Goal: Information Seeking & Learning: Learn about a topic

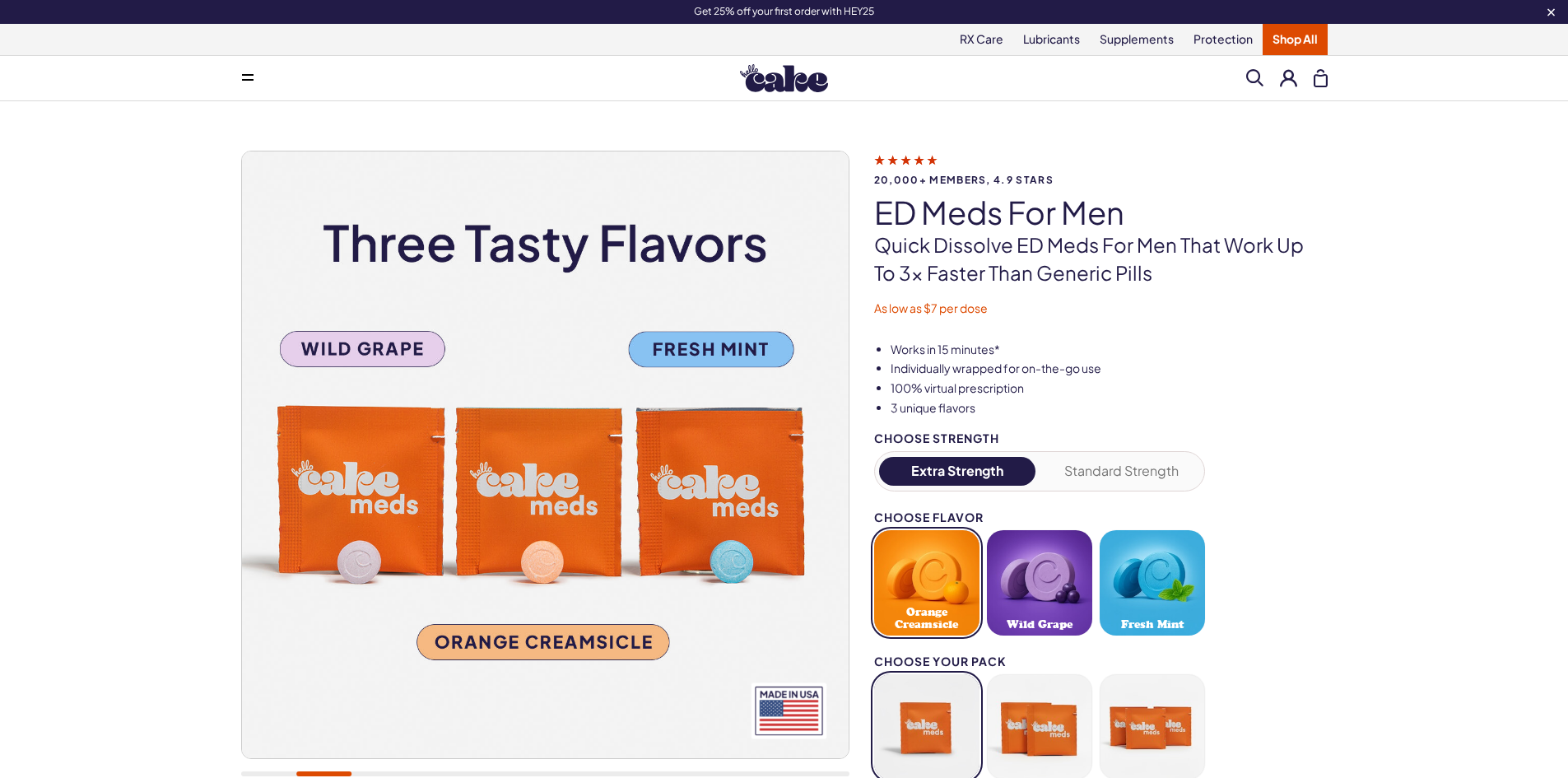
click at [784, 70] on img at bounding box center [784, 78] width 88 height 28
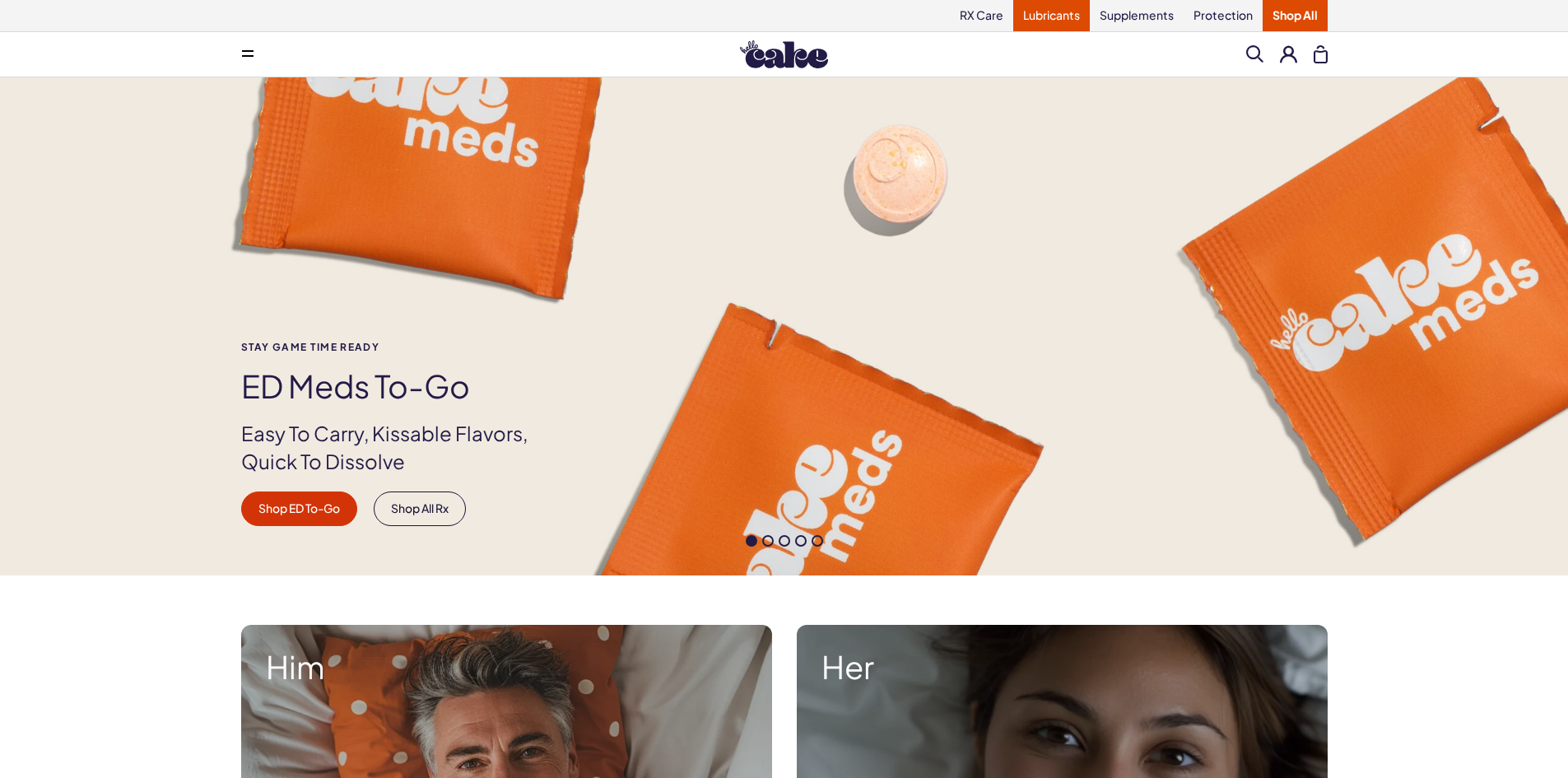
click at [1040, 8] on link "Lubricants" at bounding box center [1051, 15] width 77 height 31
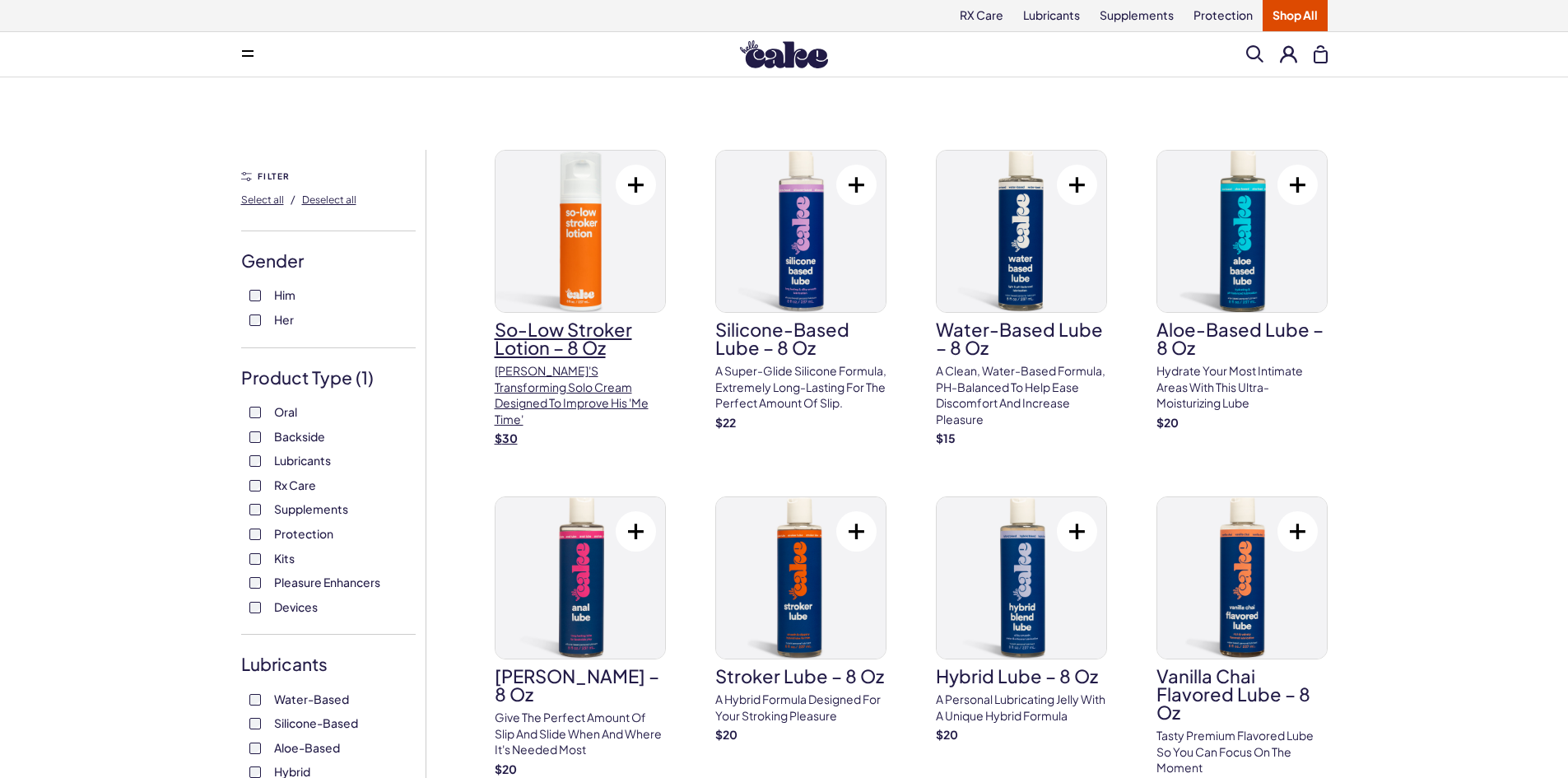
click at [529, 249] on img at bounding box center [580, 231] width 169 height 161
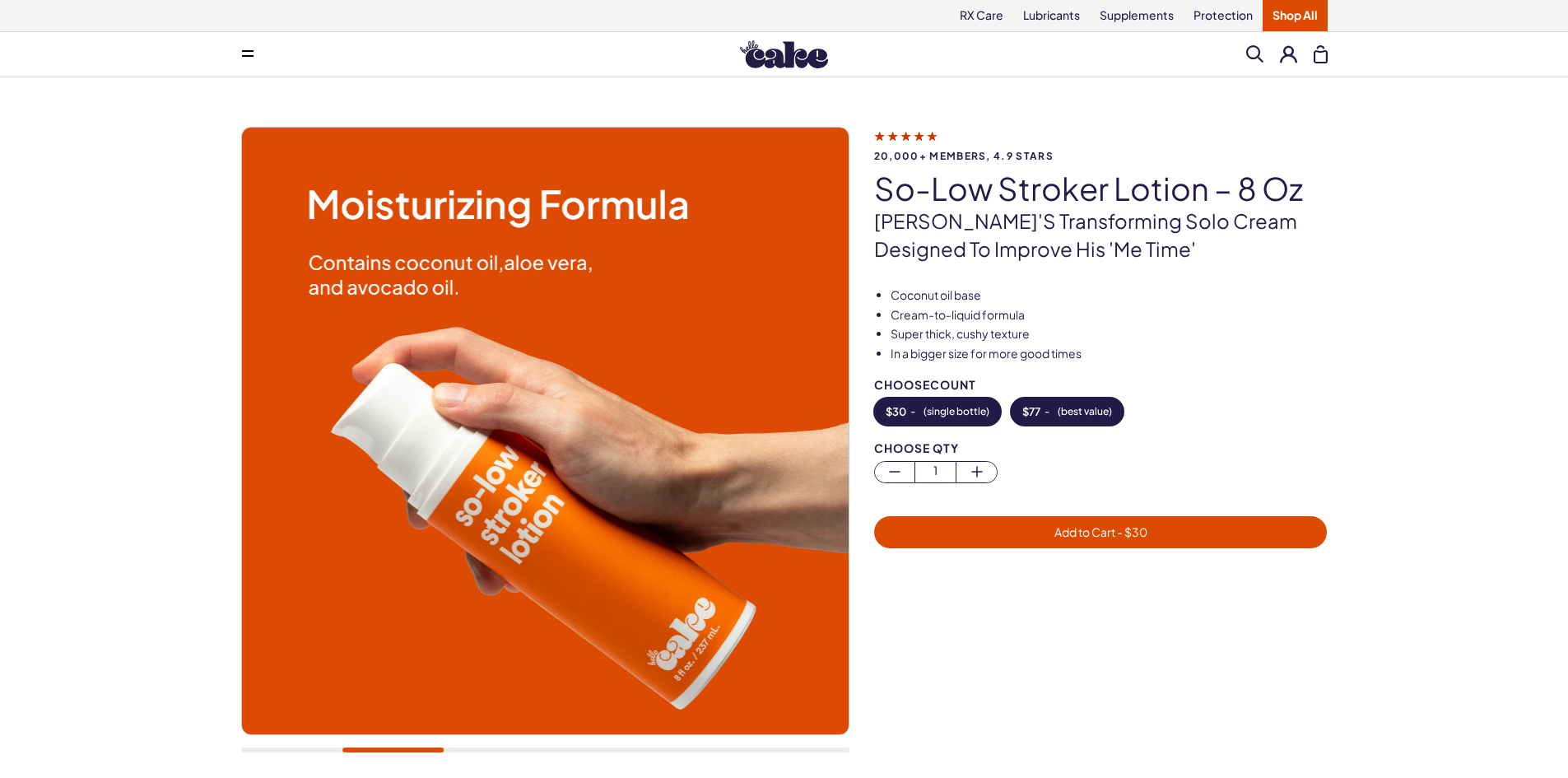
click at [1105, 401] on button "$ 77 - ( best value )" at bounding box center [1066, 411] width 112 height 28
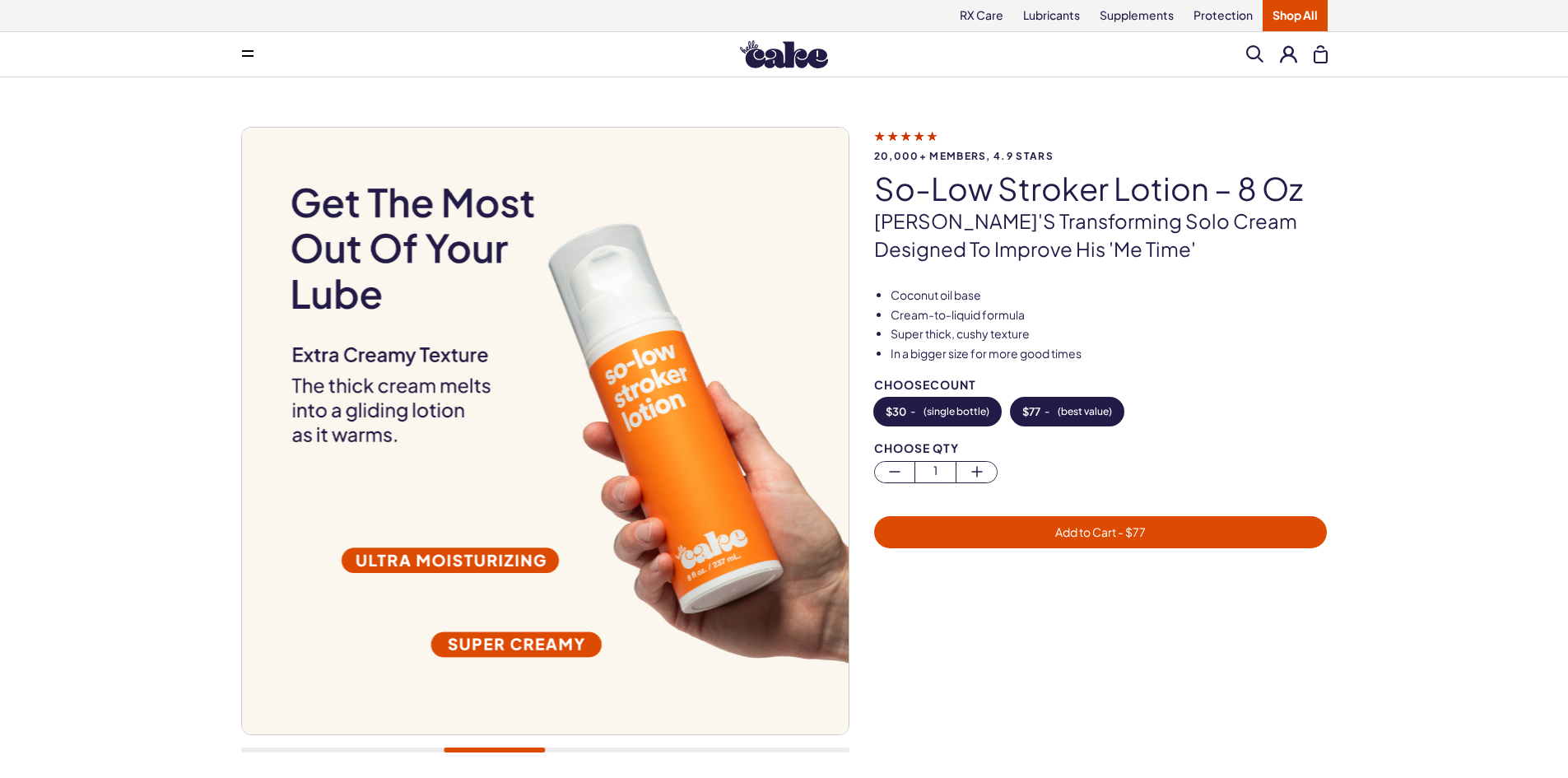
click at [967, 403] on button "$ 30 - ( single bottle )" at bounding box center [937, 411] width 126 height 28
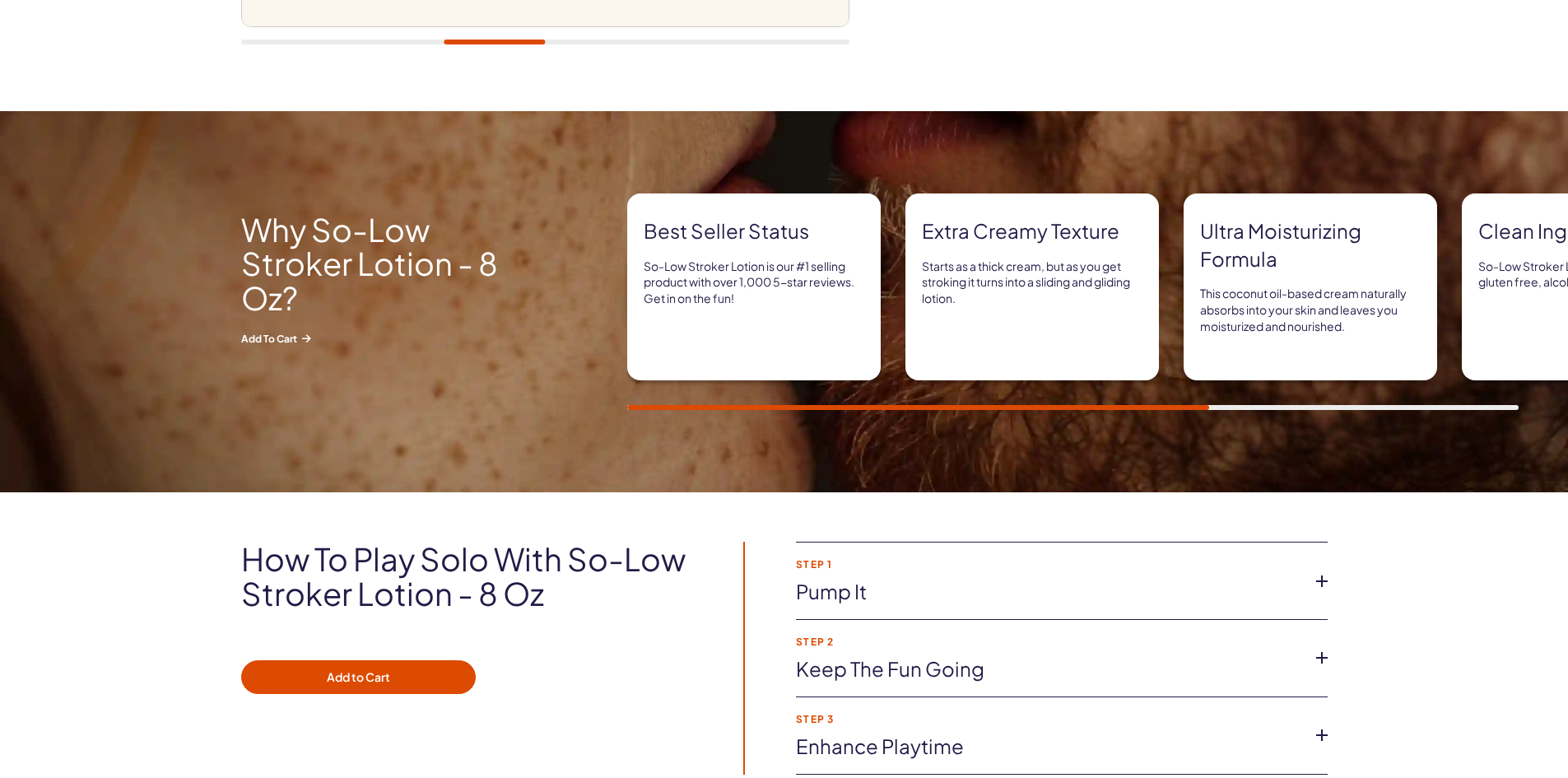
scroll to position [1076, 0]
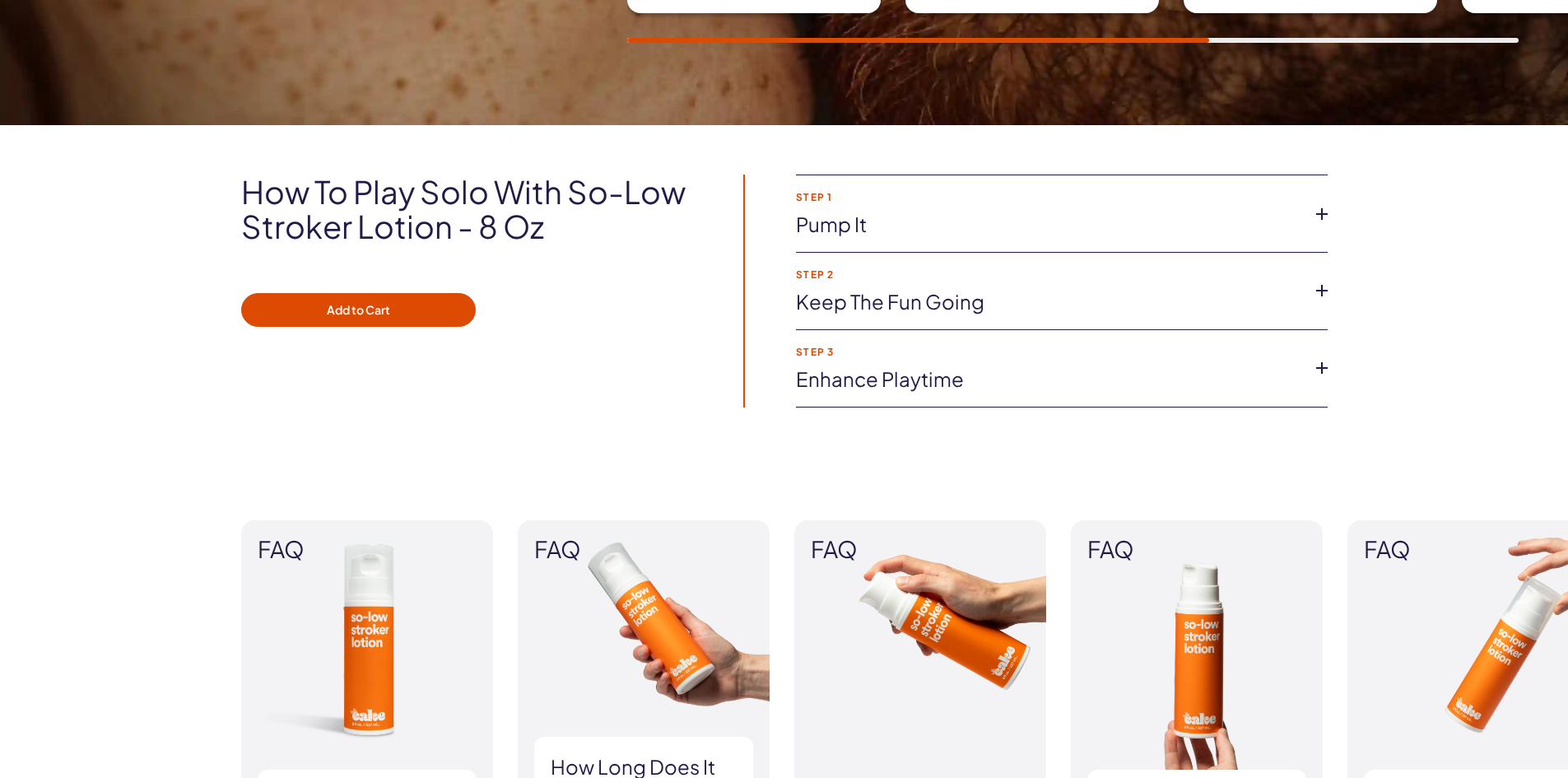
click at [1055, 310] on link "Keep the fun going" at bounding box center [1048, 302] width 506 height 28
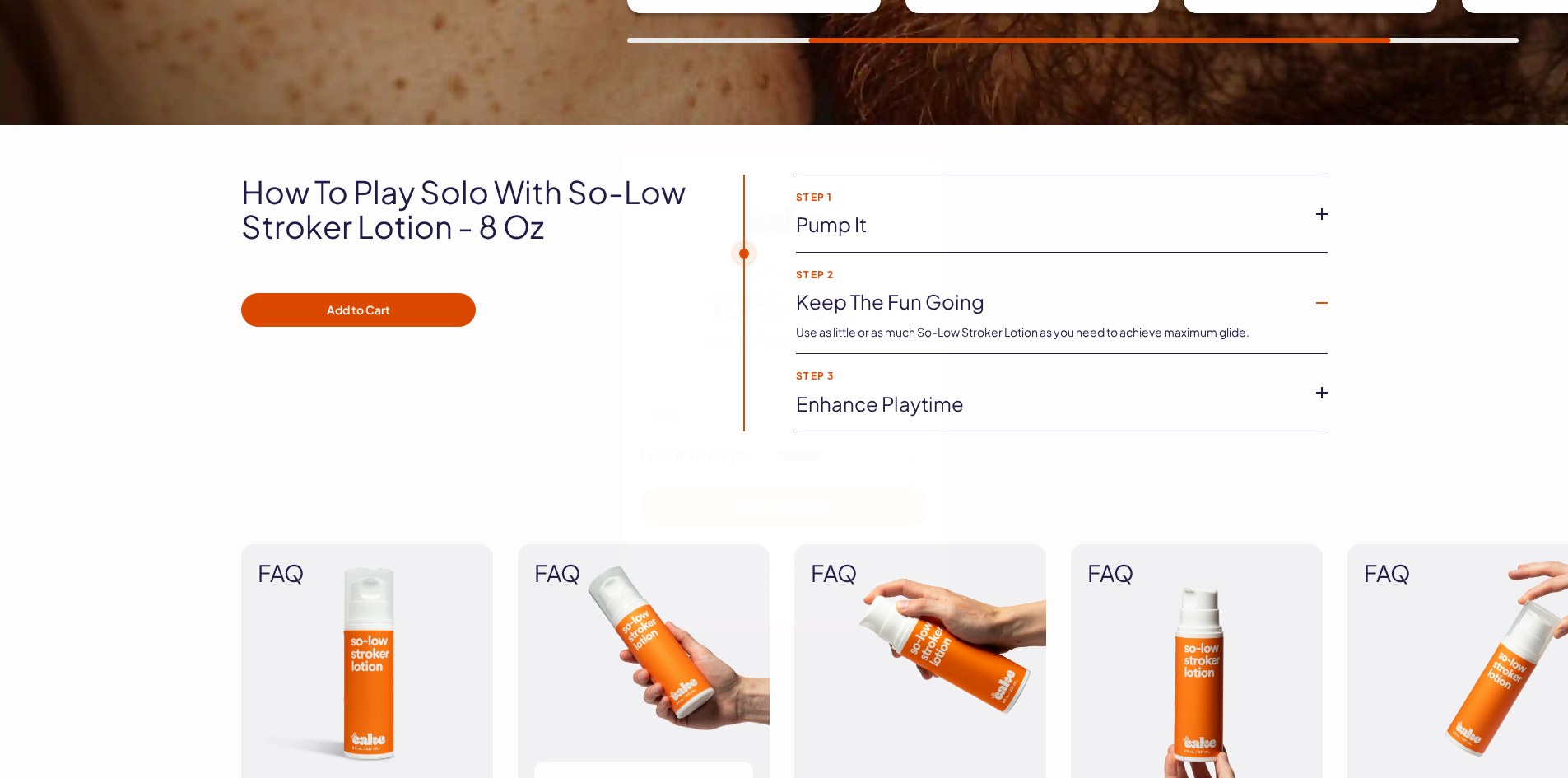
click at [1059, 305] on div "**********" at bounding box center [784, 389] width 1568 height 778
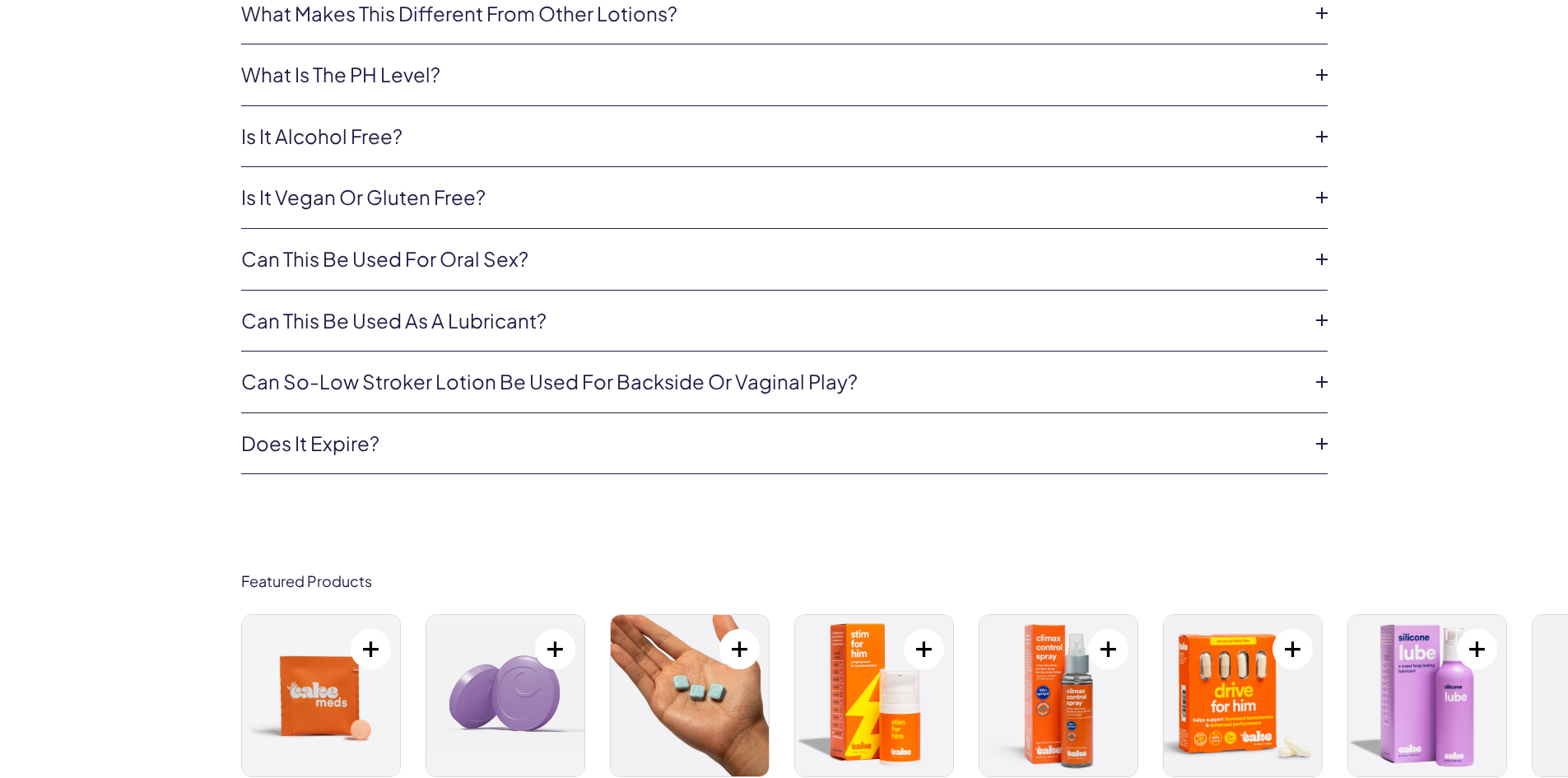
scroll to position [3991, 0]
click at [907, 473] on li "Does it expire? The expiration date can be found on the bottom of each bottle i…" at bounding box center [784, 443] width 1086 height 62
click at [913, 468] on li "Does it expire? The expiration date can be found on the bottom of each bottle i…" at bounding box center [784, 443] width 1086 height 62
click at [927, 451] on link "Does it expire?" at bounding box center [771, 443] width 1060 height 28
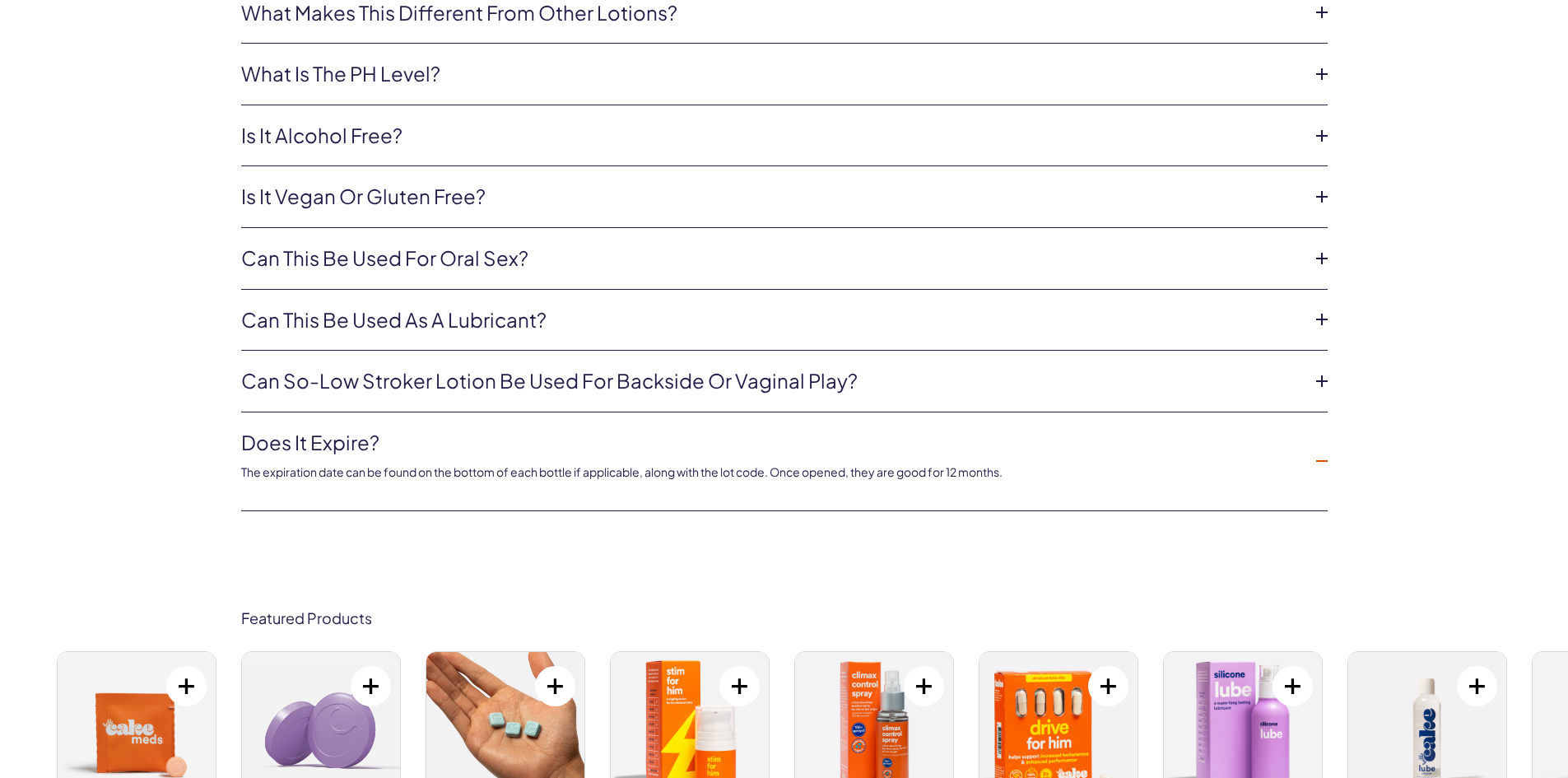
click at [944, 435] on link "Does it expire?" at bounding box center [771, 443] width 1060 height 28
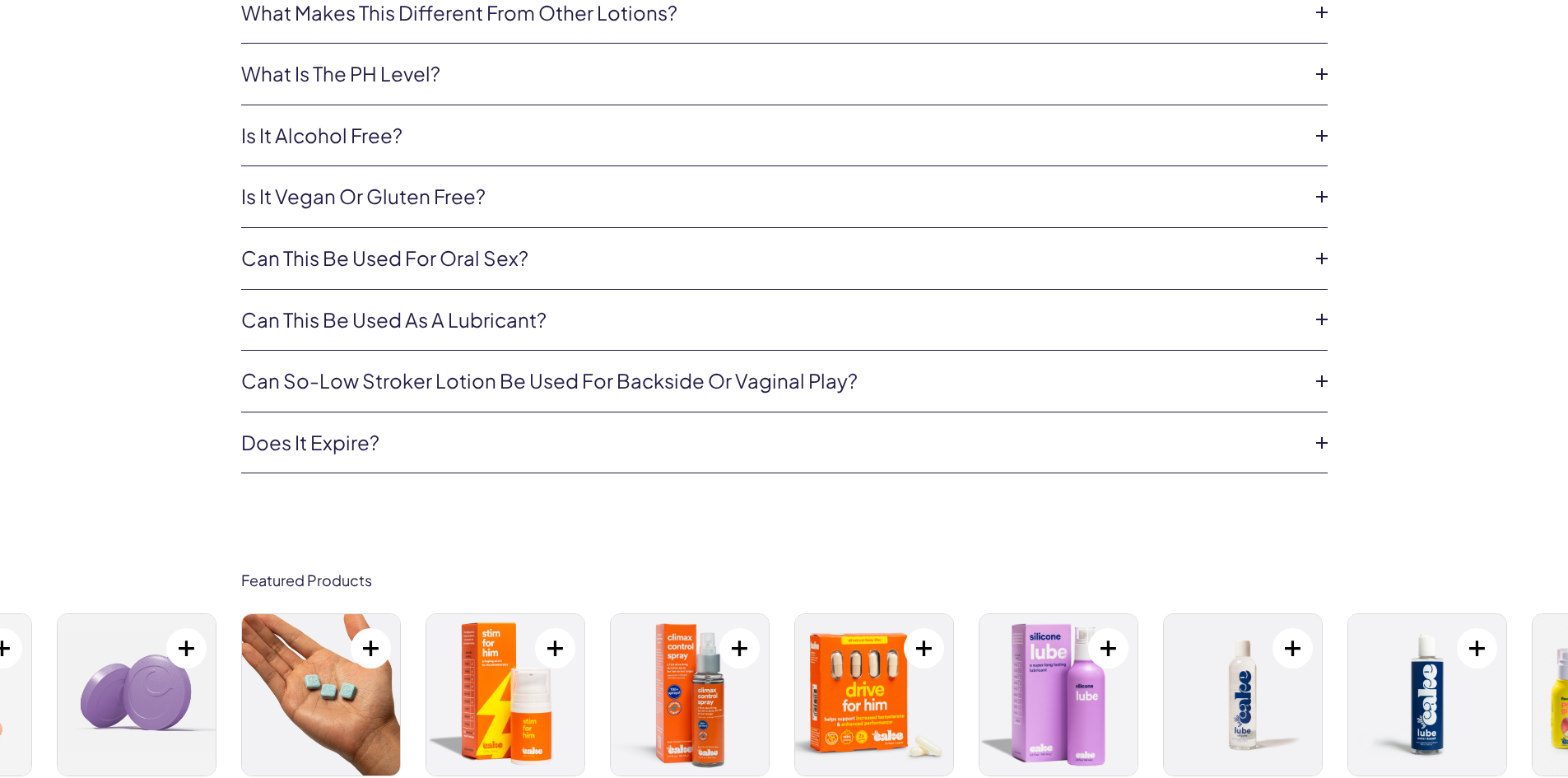
click at [922, 369] on link "Can So-Low Stroker Lotion be used for backside or vaginal play?" at bounding box center [771, 382] width 1060 height 28
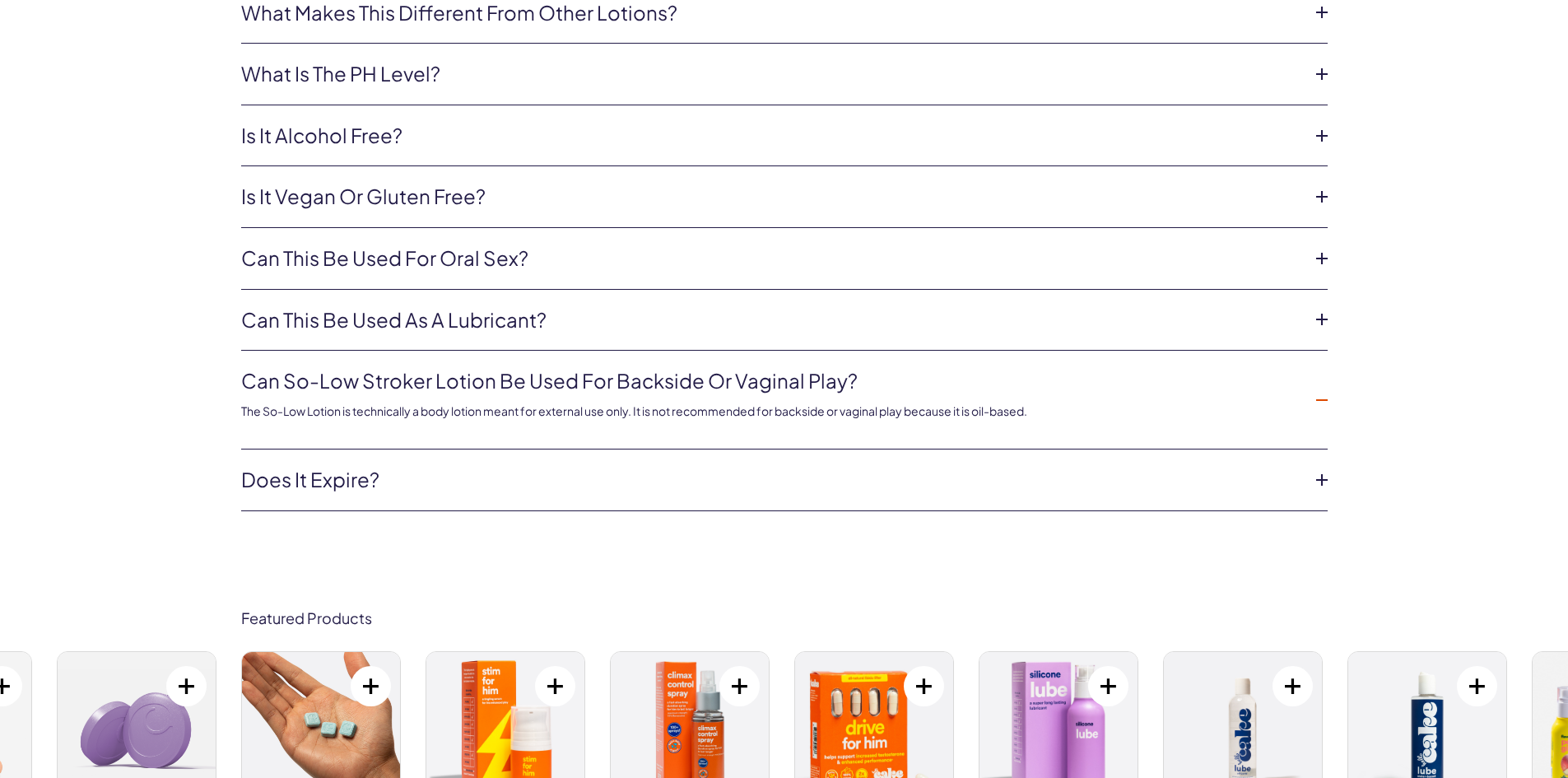
click at [922, 368] on link "Can So-Low Stroker Lotion be used for backside or vaginal play?" at bounding box center [771, 382] width 1060 height 28
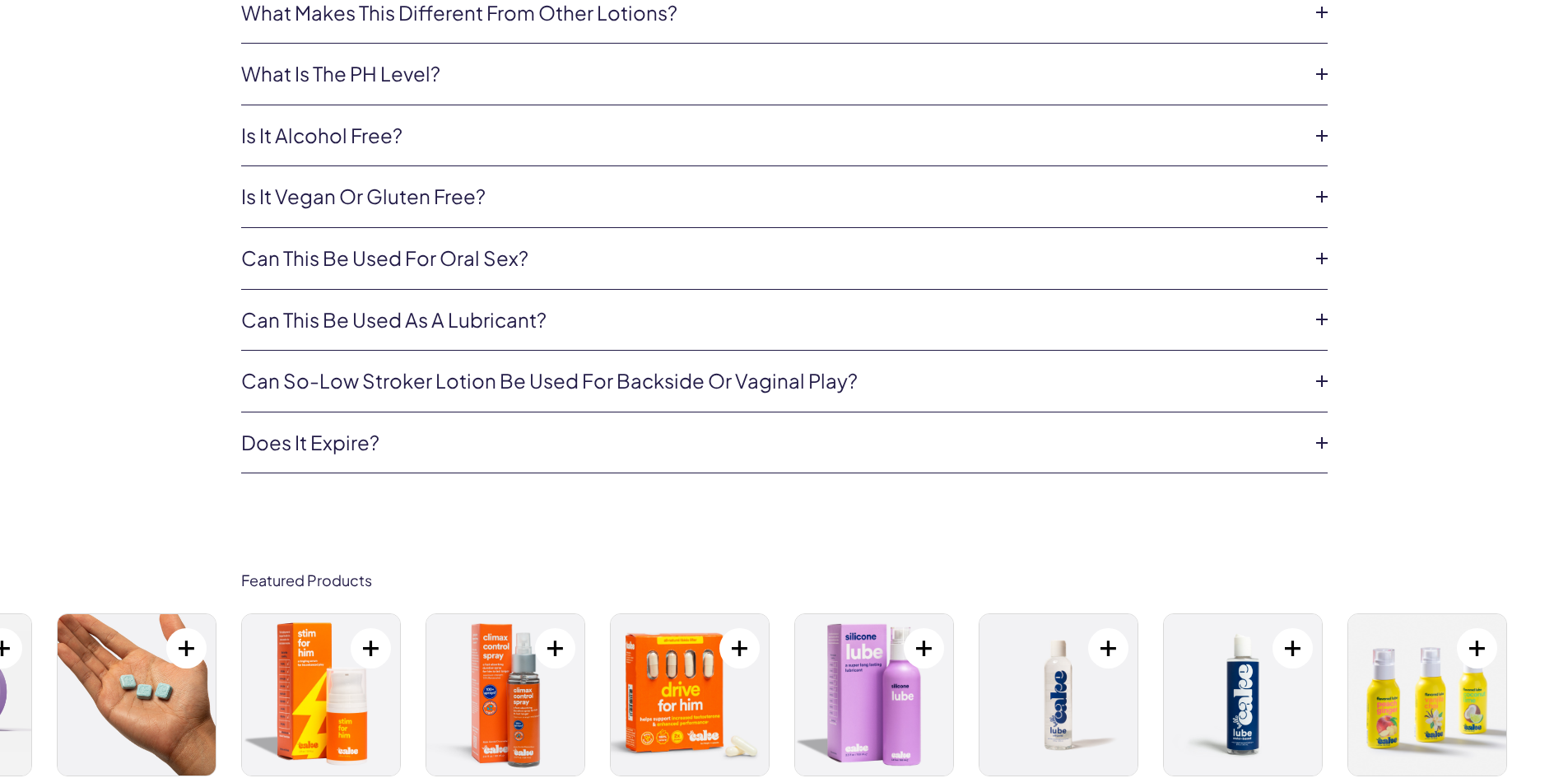
click at [509, 261] on link "Can this be used for oral sex?" at bounding box center [771, 259] width 1060 height 28
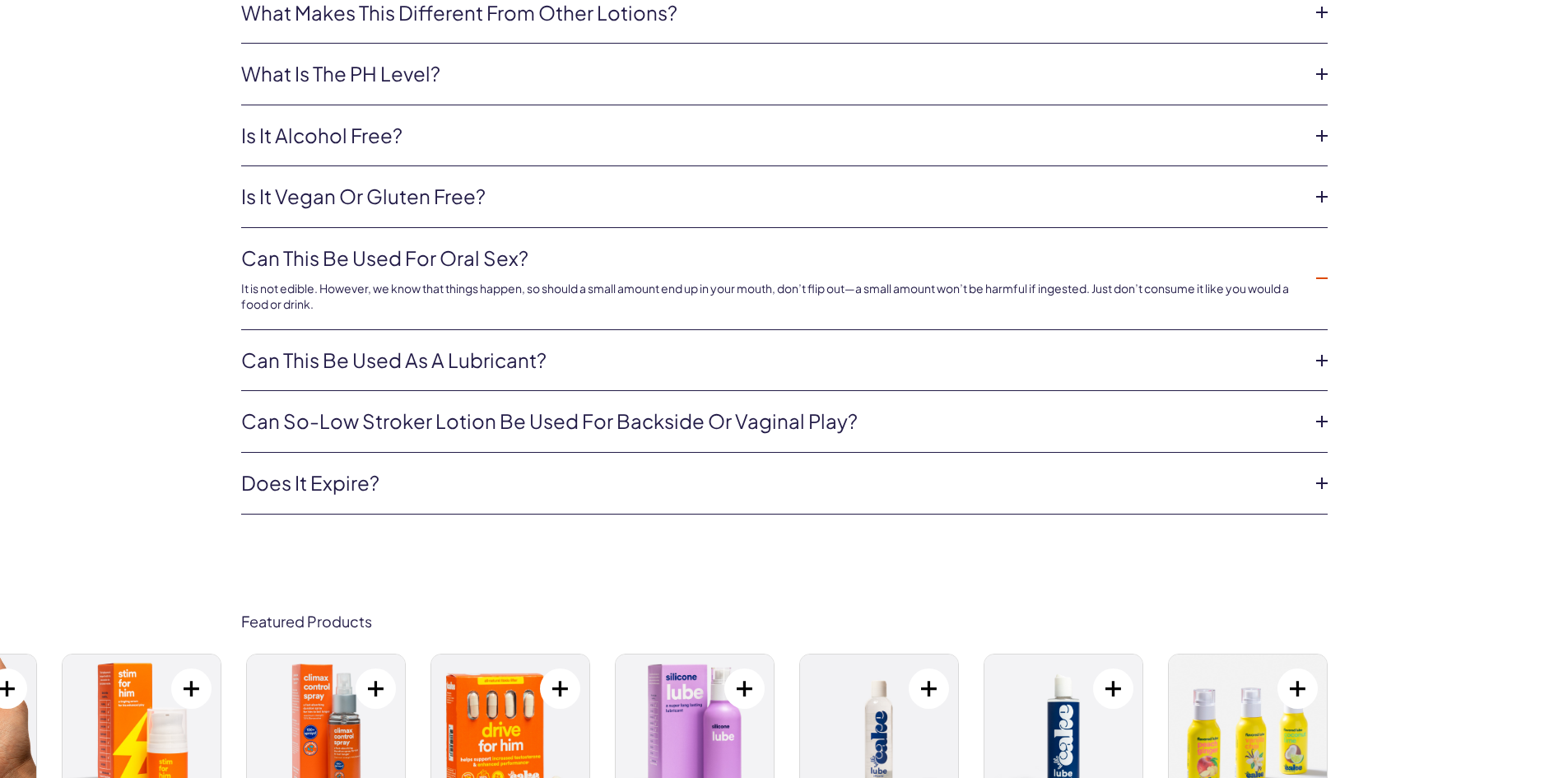
click at [508, 259] on link "Can this be used for oral sex?" at bounding box center [771, 259] width 1060 height 28
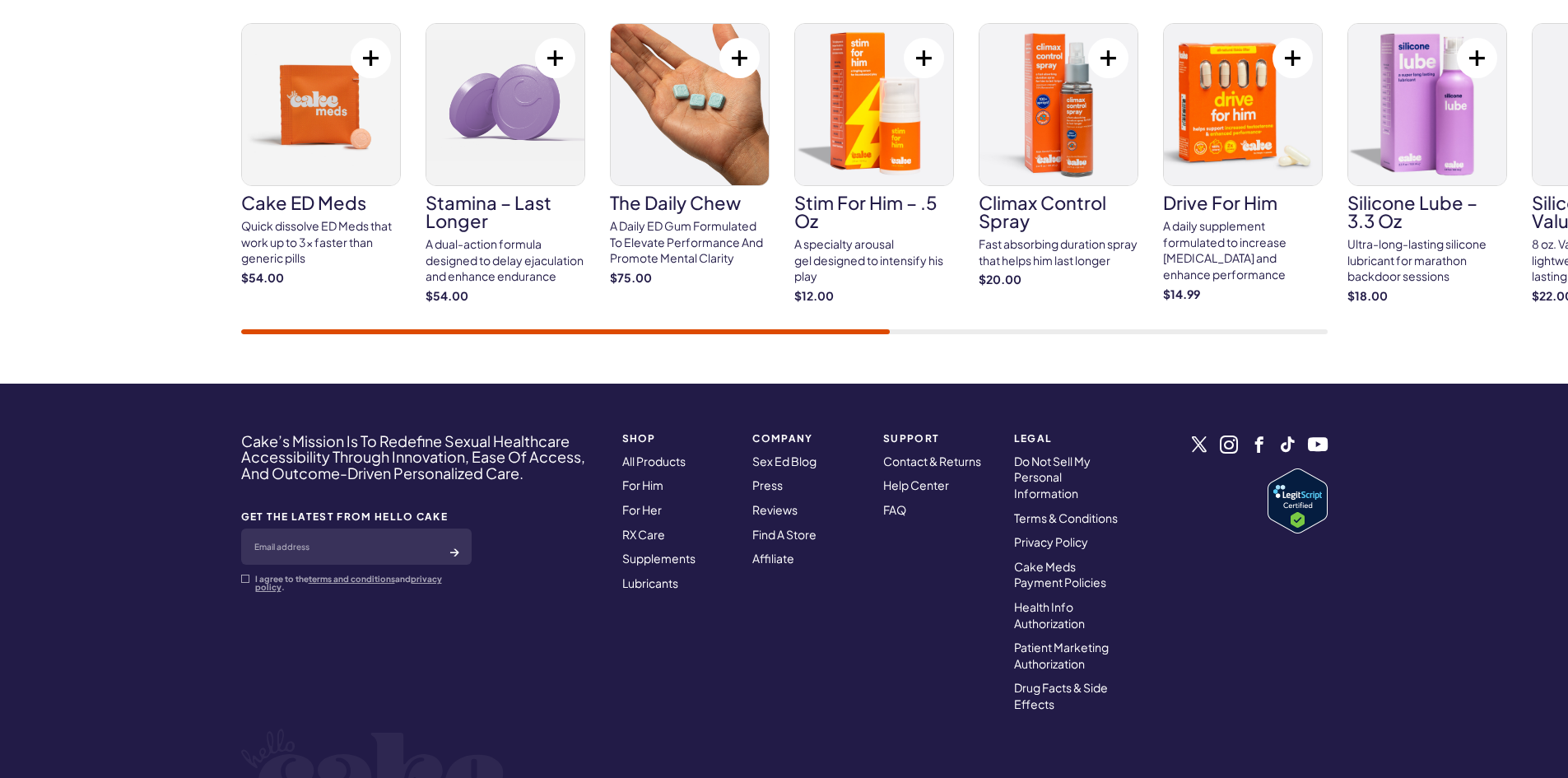
scroll to position [4637, 0]
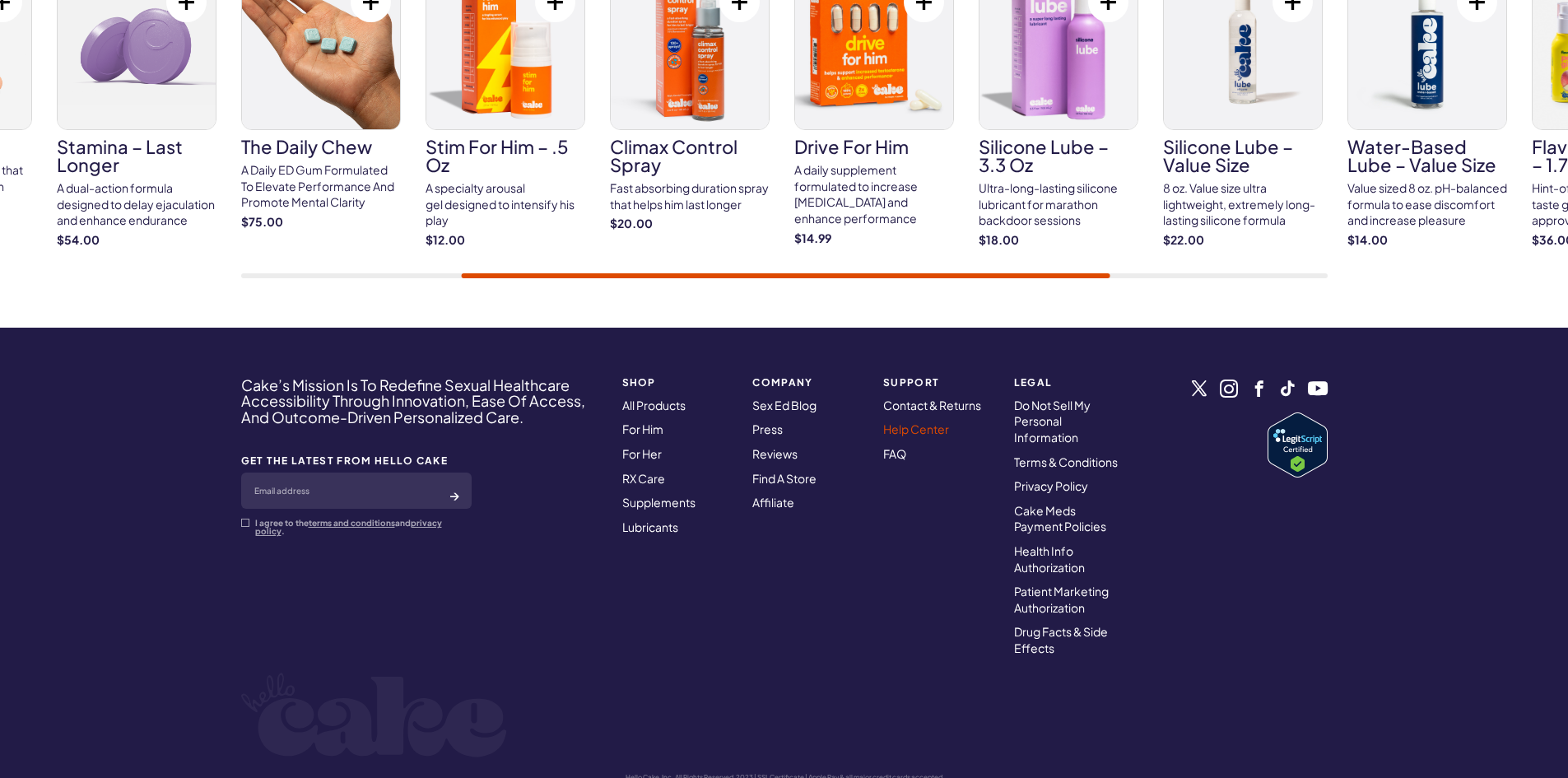
click at [911, 436] on link "Help Center" at bounding box center [916, 428] width 66 height 15
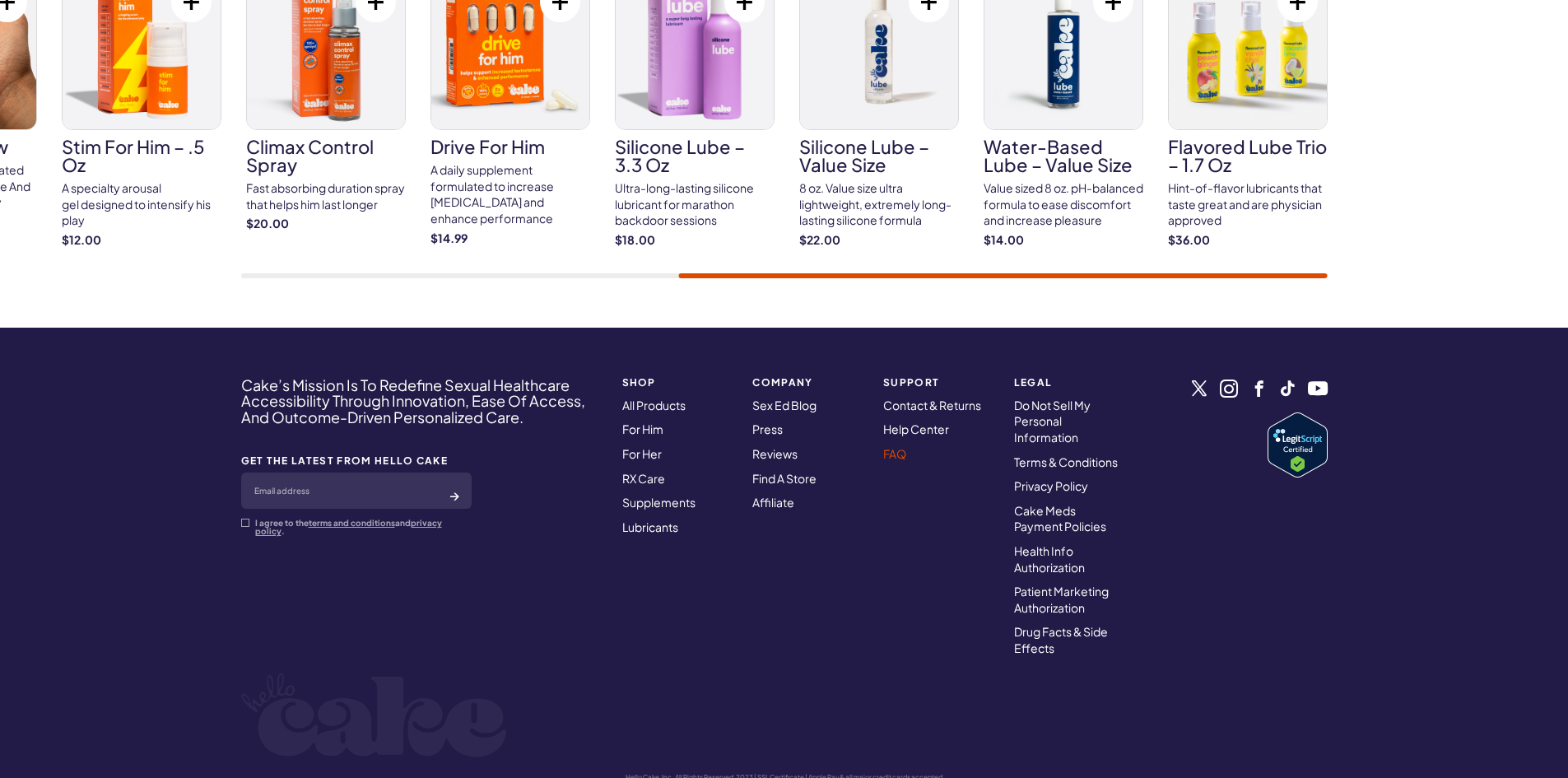
click at [890, 461] on link "FAQ" at bounding box center [894, 453] width 23 height 15
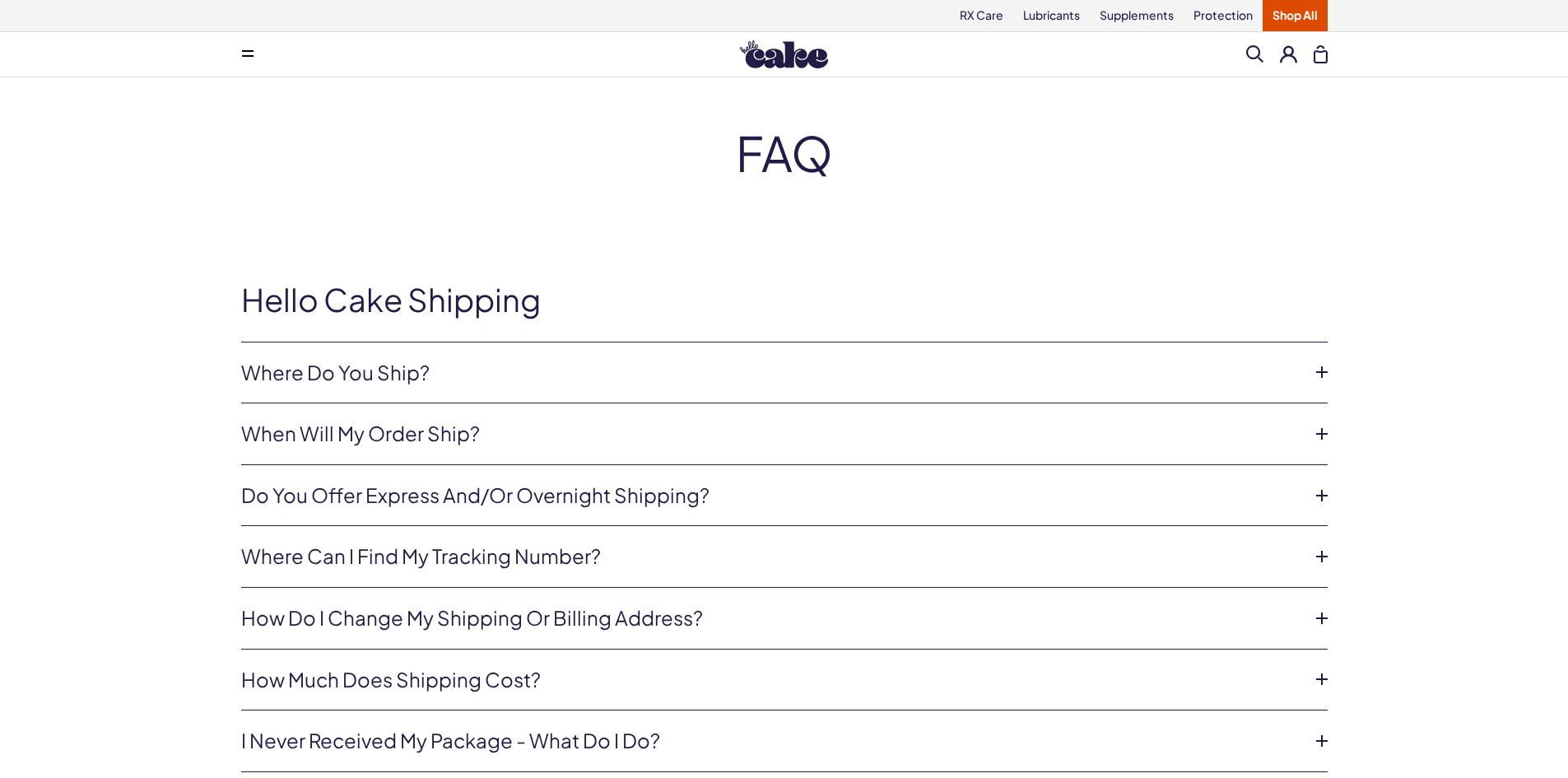
click at [591, 494] on link "Do you offer express and/or overnight shipping?" at bounding box center [771, 496] width 1060 height 28
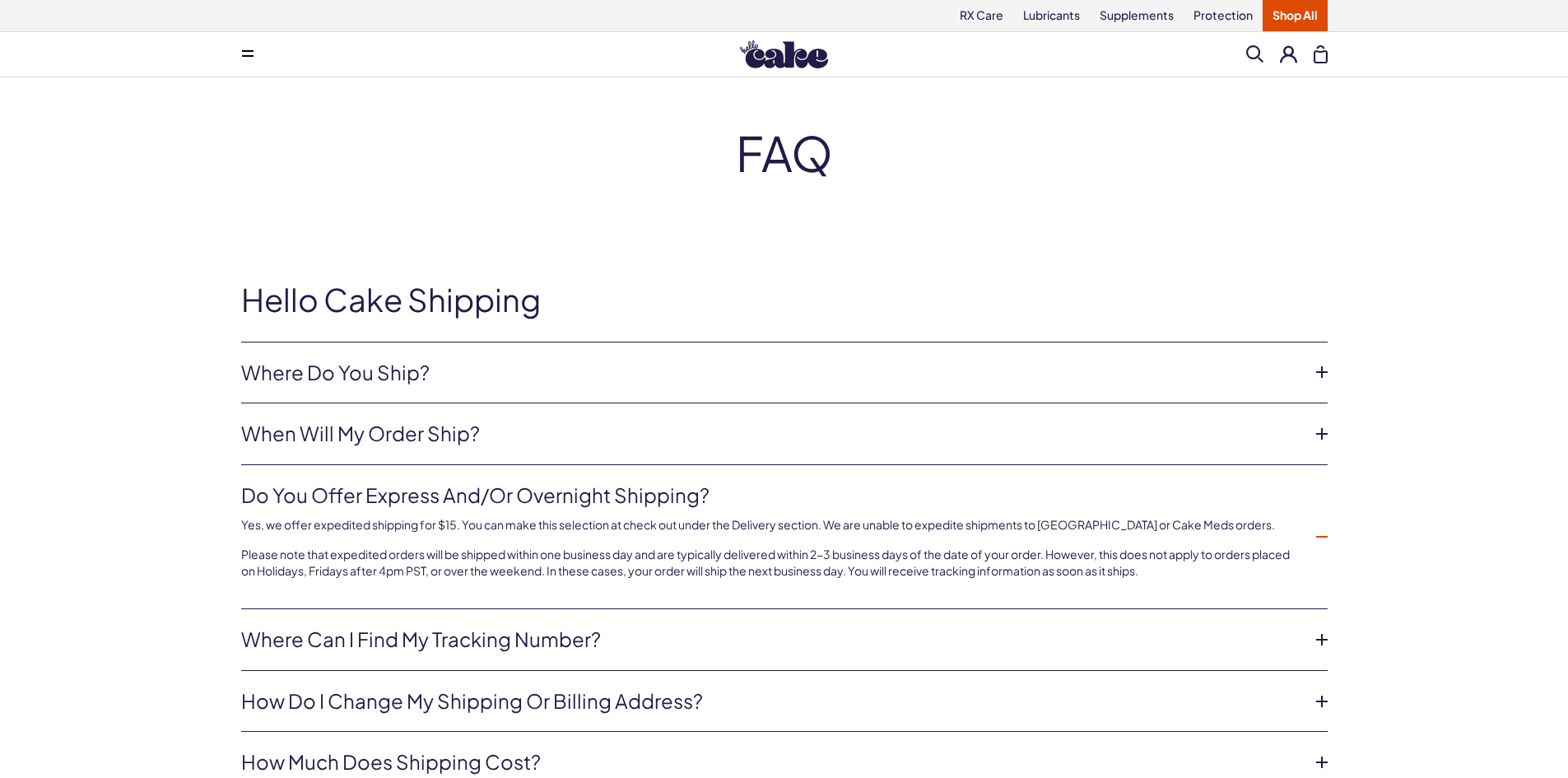
click at [592, 494] on link "Do you offer express and/or overnight shipping?" at bounding box center [771, 496] width 1060 height 28
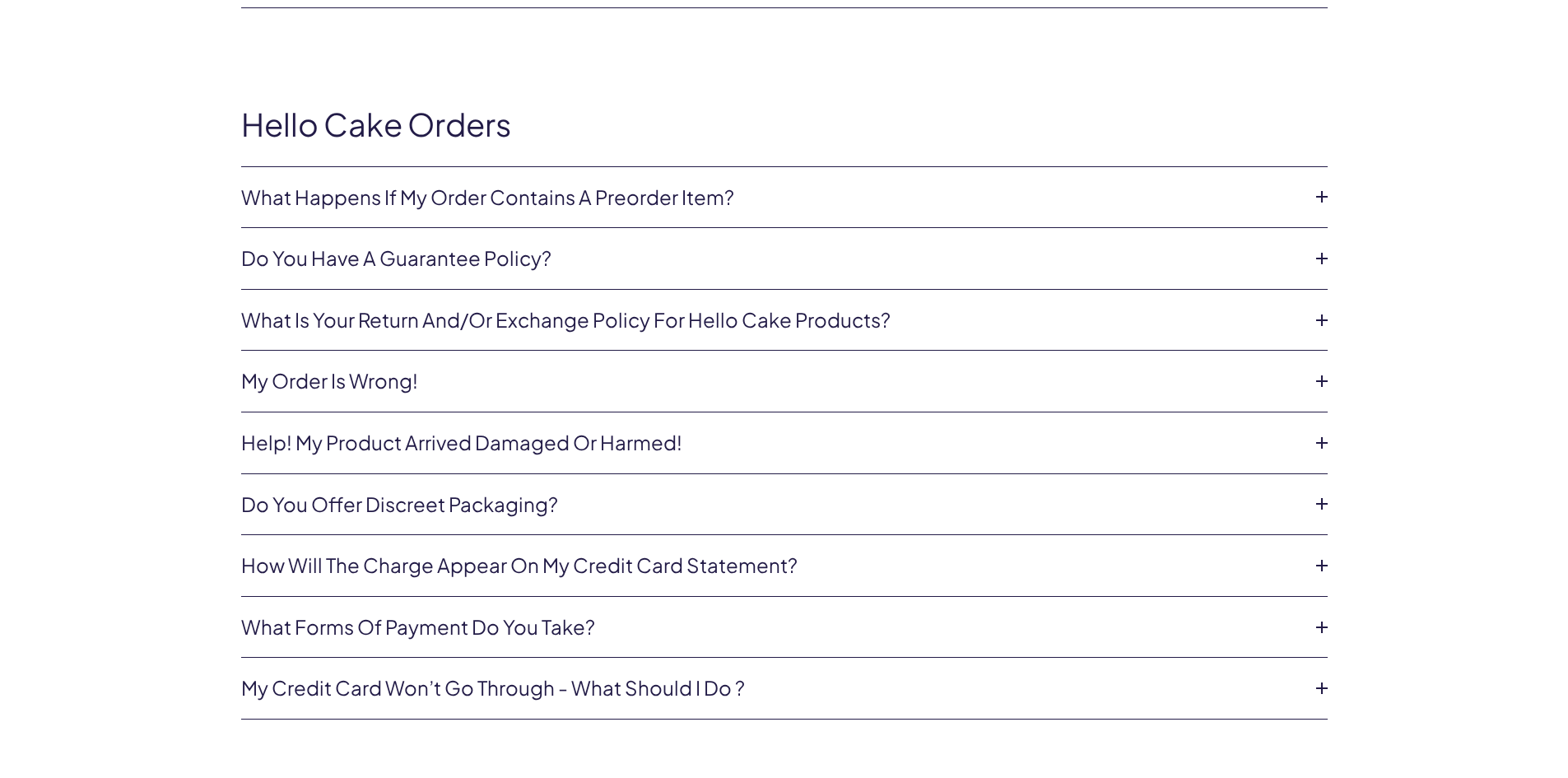
scroll to position [772, 0]
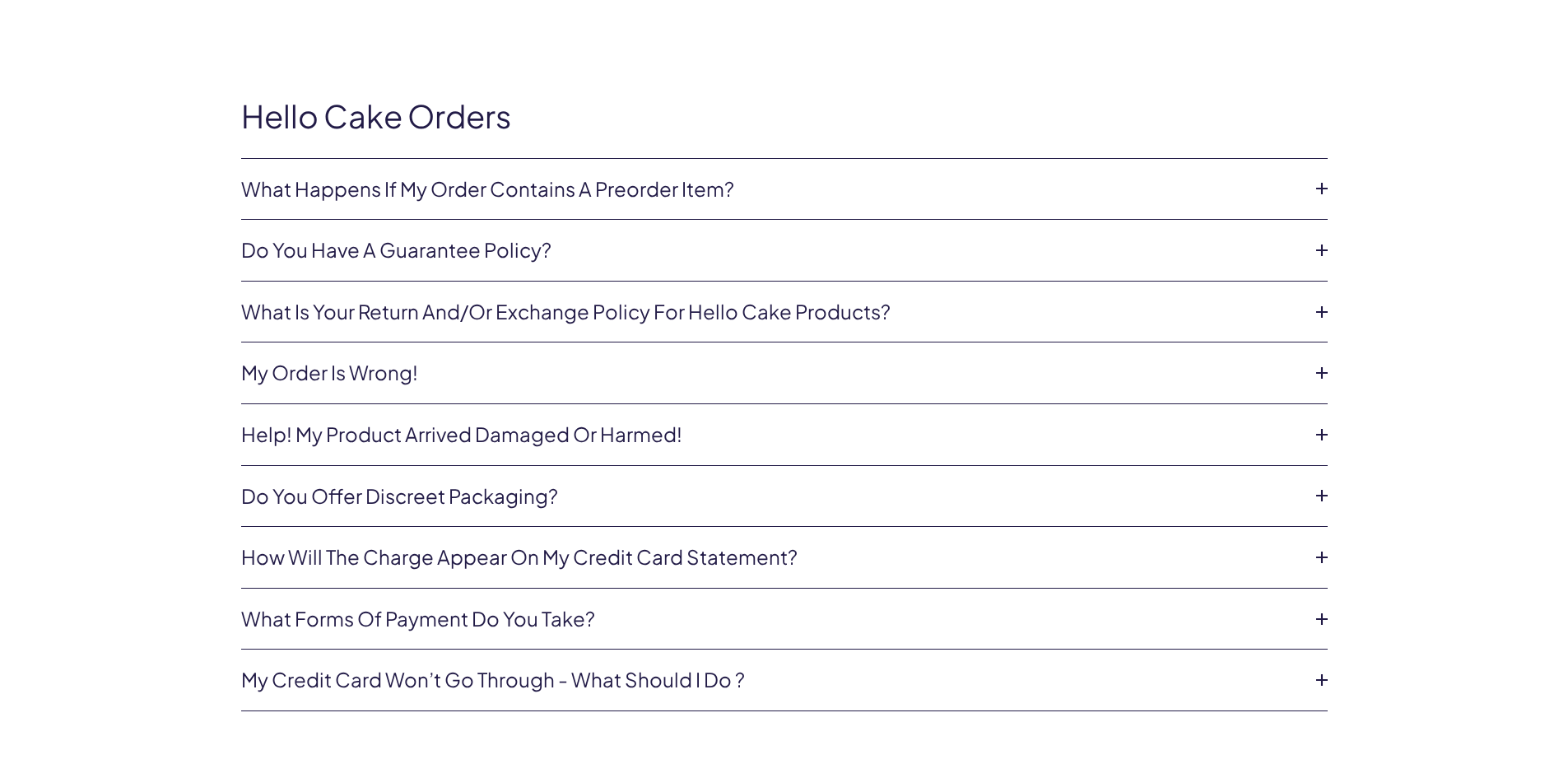
click at [503, 258] on link "Do you have a guarantee policy?" at bounding box center [771, 250] width 1060 height 28
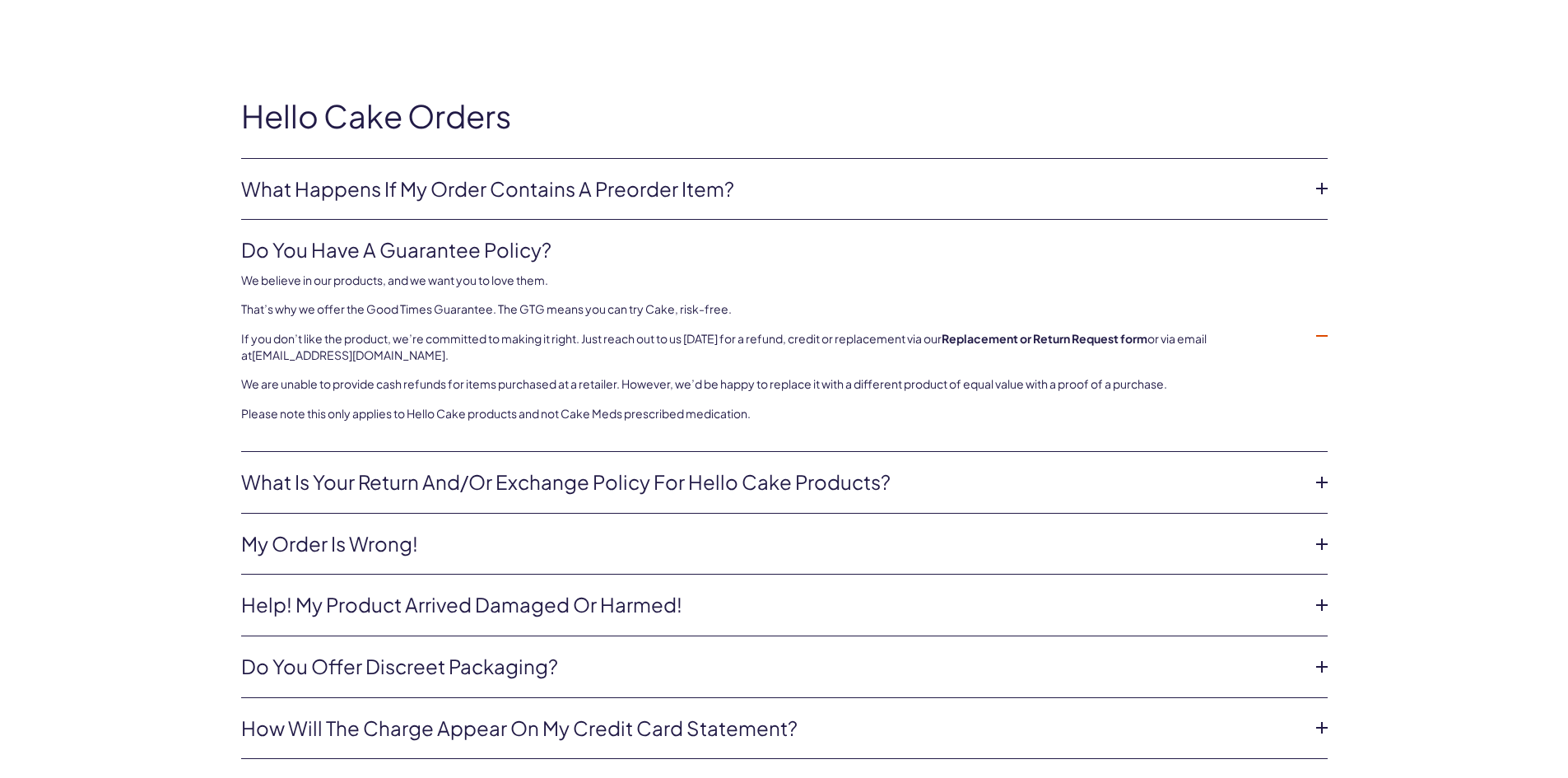
click at [501, 483] on link "What is your return and/or exchange policy for Hello Cake products?" at bounding box center [771, 482] width 1060 height 28
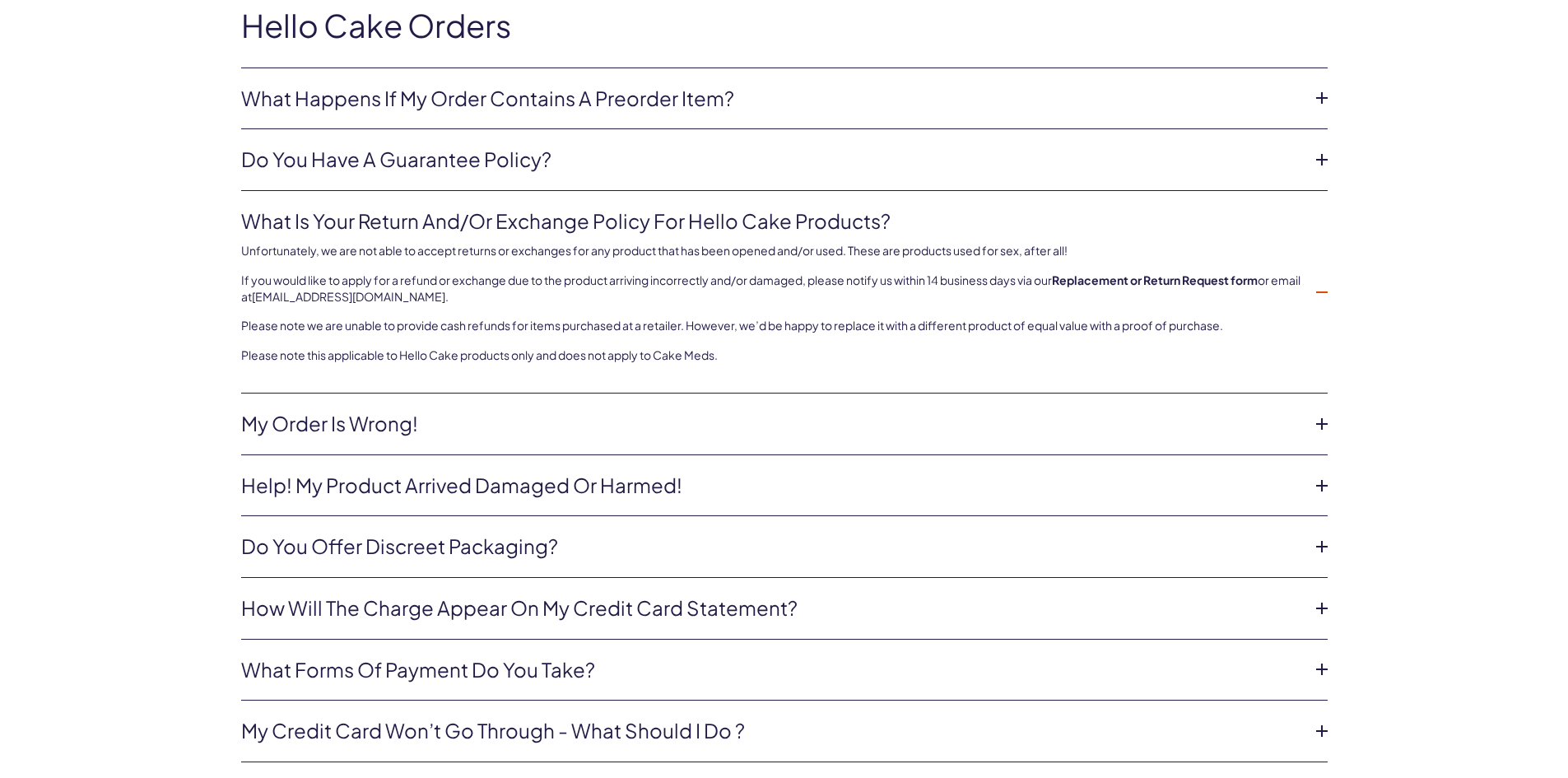
scroll to position [855, 0]
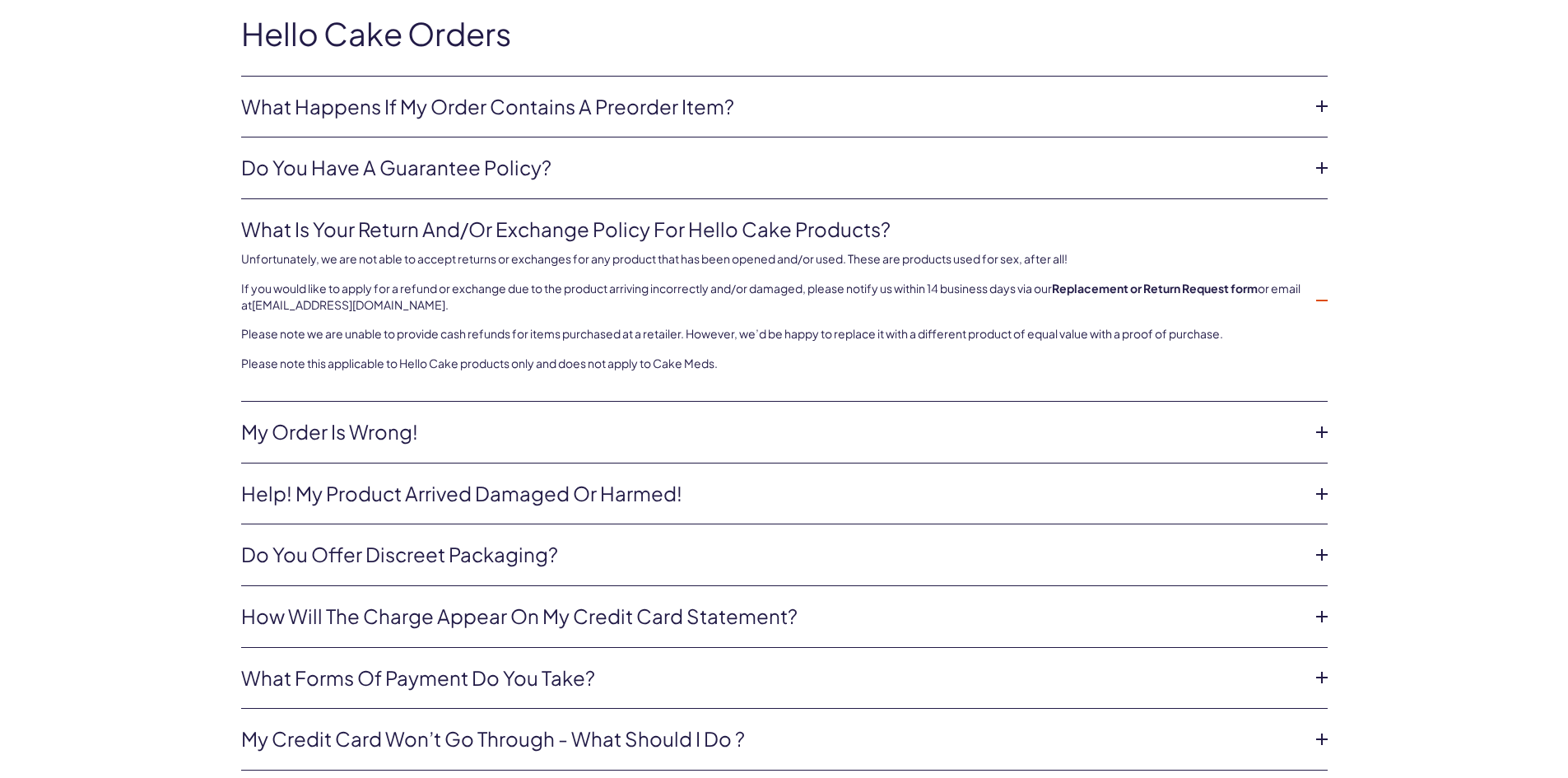
click at [488, 560] on link "Do you offer discreet packaging?" at bounding box center [771, 555] width 1060 height 28
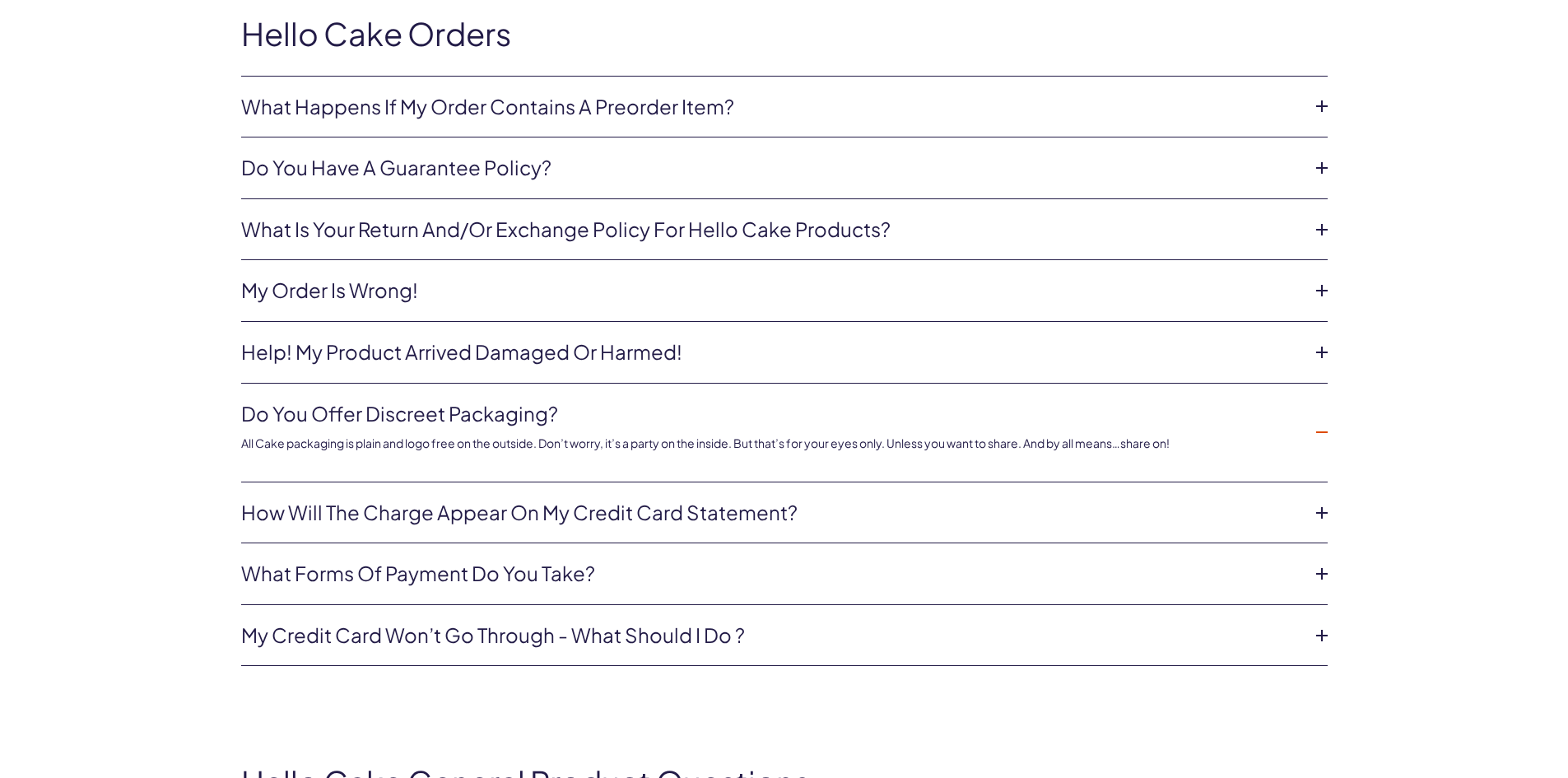
click at [486, 417] on link "Do you offer discreet packaging?" at bounding box center [771, 414] width 1060 height 28
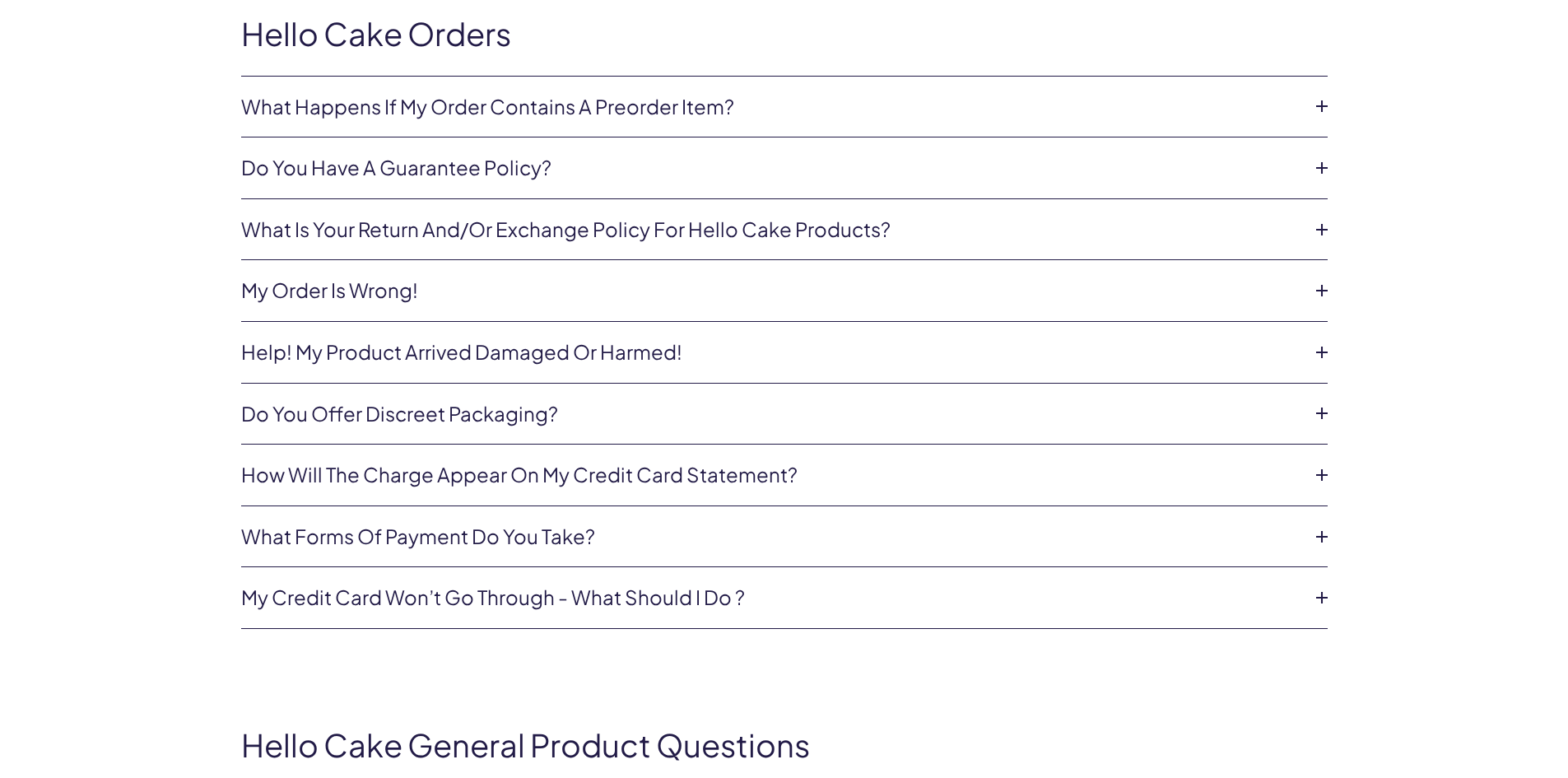
click at [425, 140] on li "Do you have a guarantee policy? We believe in our products, and we want you to …" at bounding box center [784, 168] width 1086 height 62
click at [428, 164] on link "Do you have a guarantee policy?" at bounding box center [771, 168] width 1060 height 28
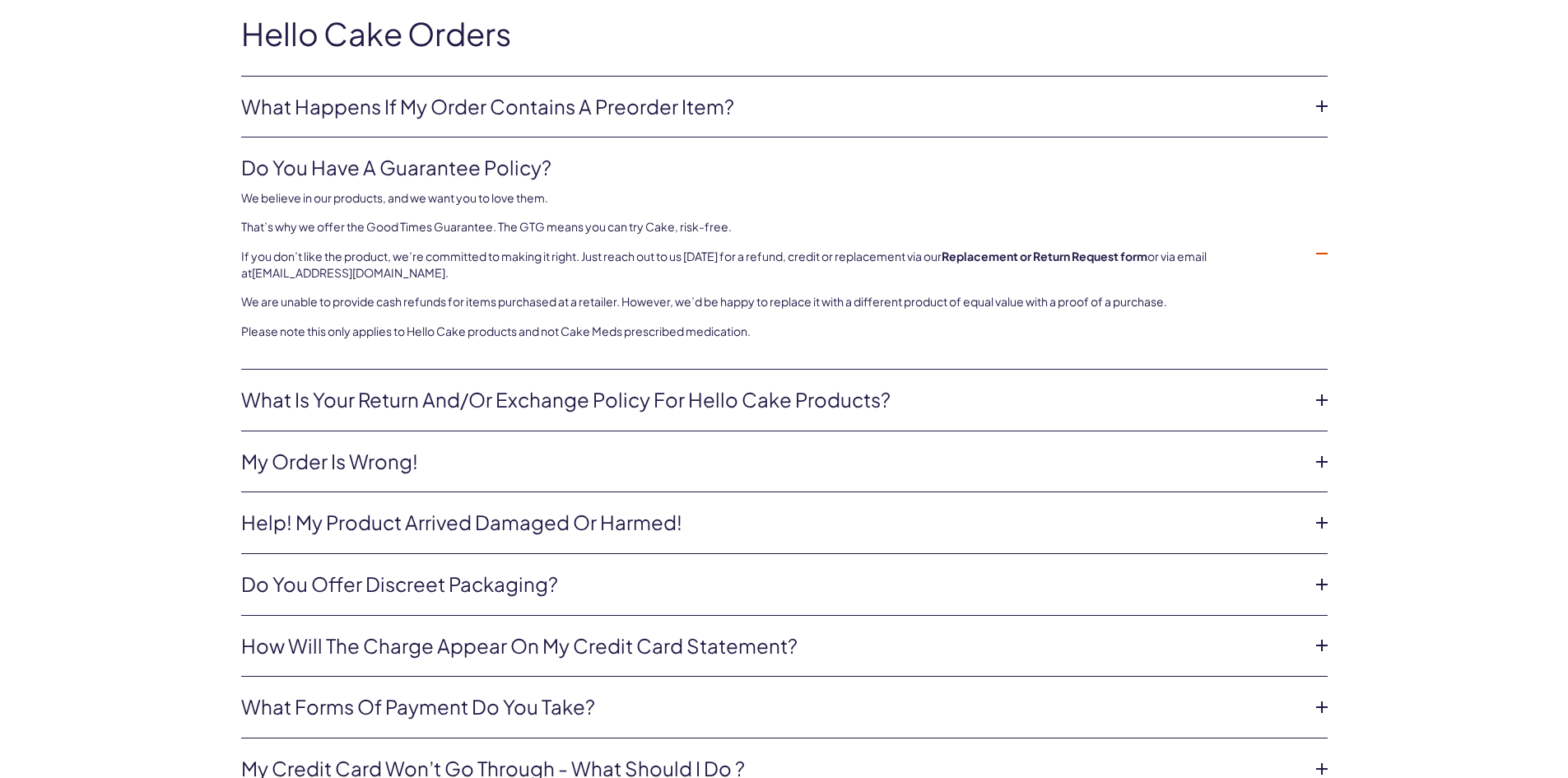
click at [428, 164] on link "Do you have a guarantee policy?" at bounding box center [771, 168] width 1060 height 28
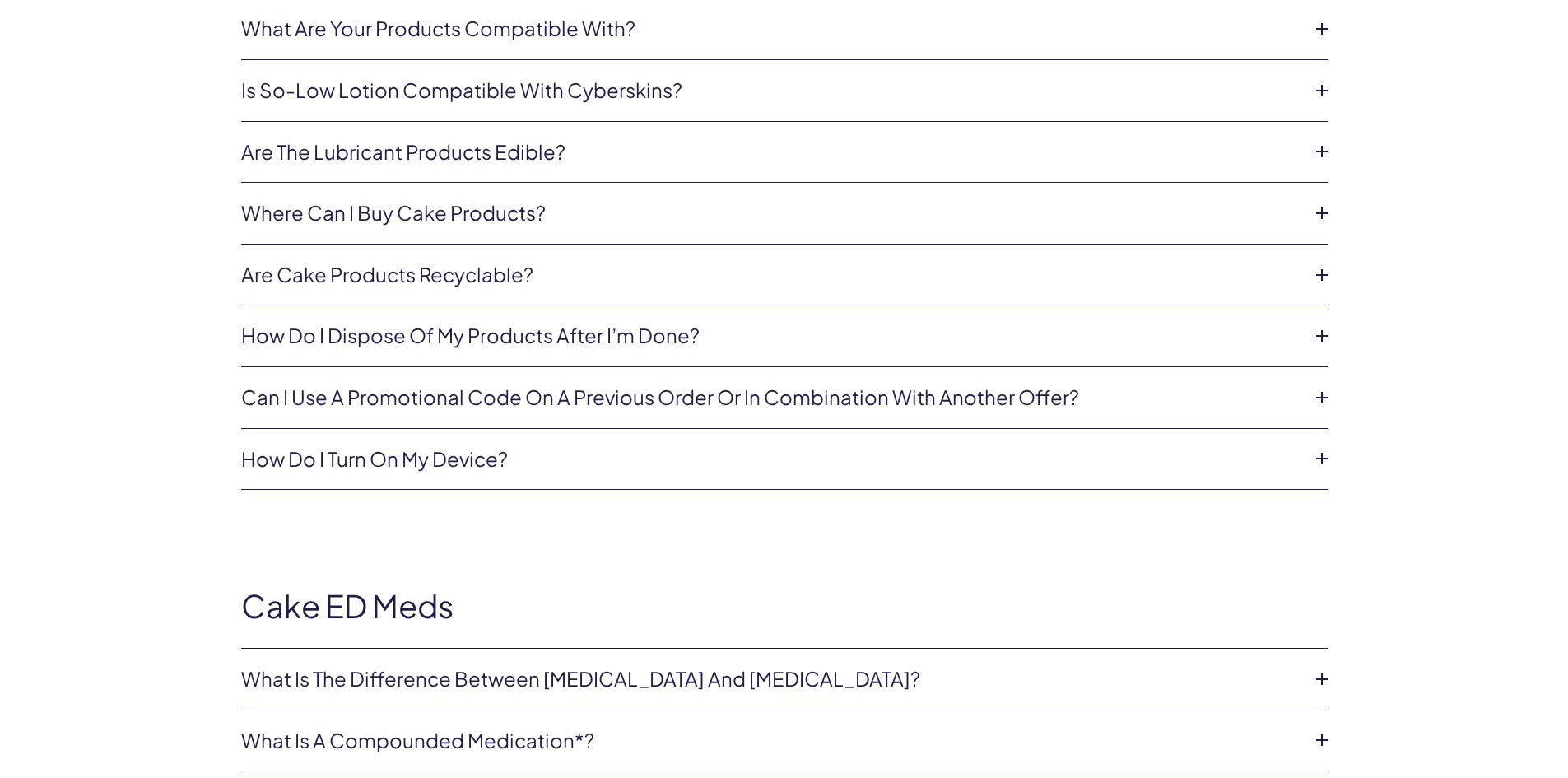
scroll to position [2171, 0]
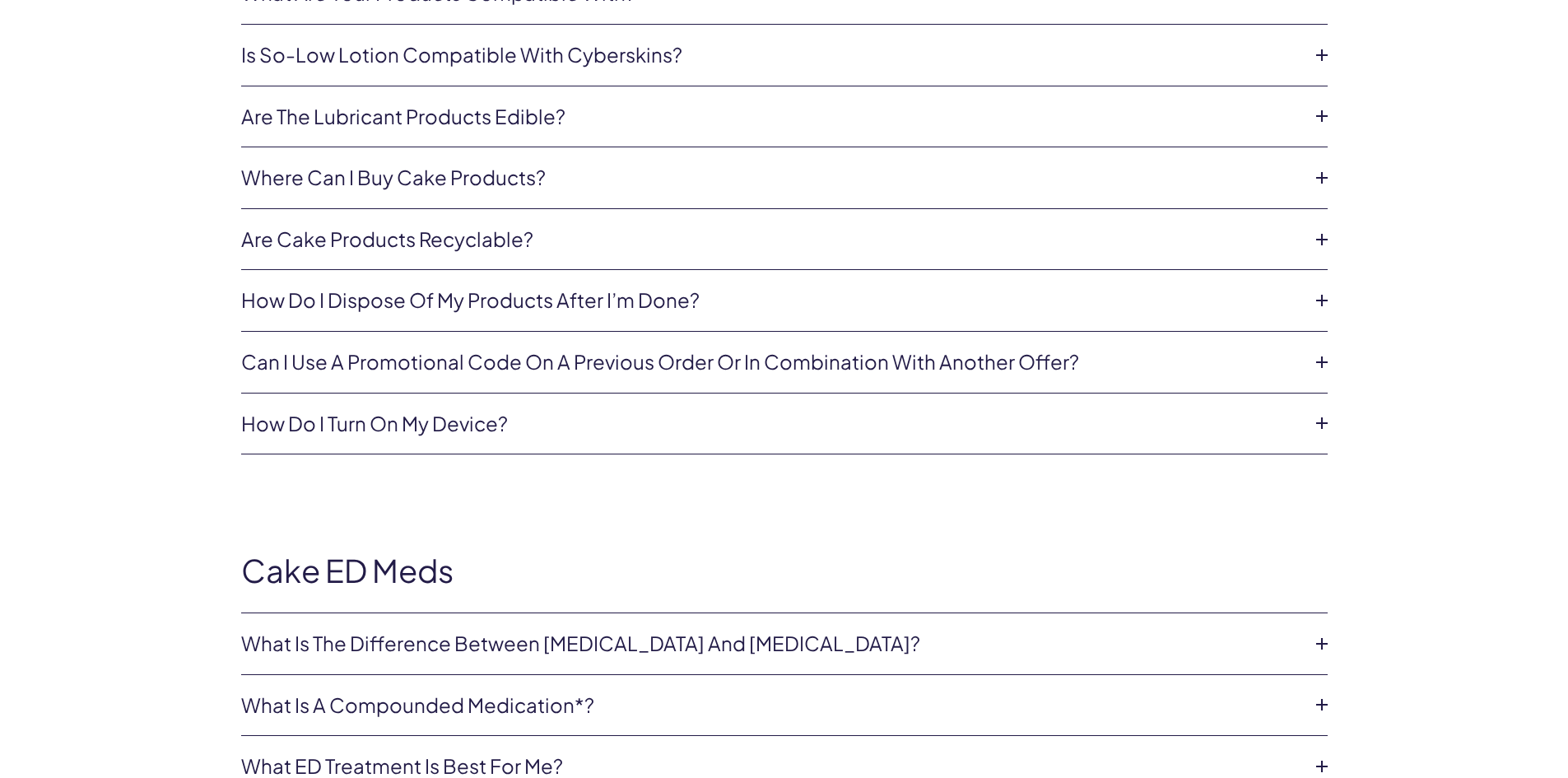
click at [494, 45] on link "Is So-Low Lotion compatible with Cyberskins?" at bounding box center [771, 55] width 1060 height 28
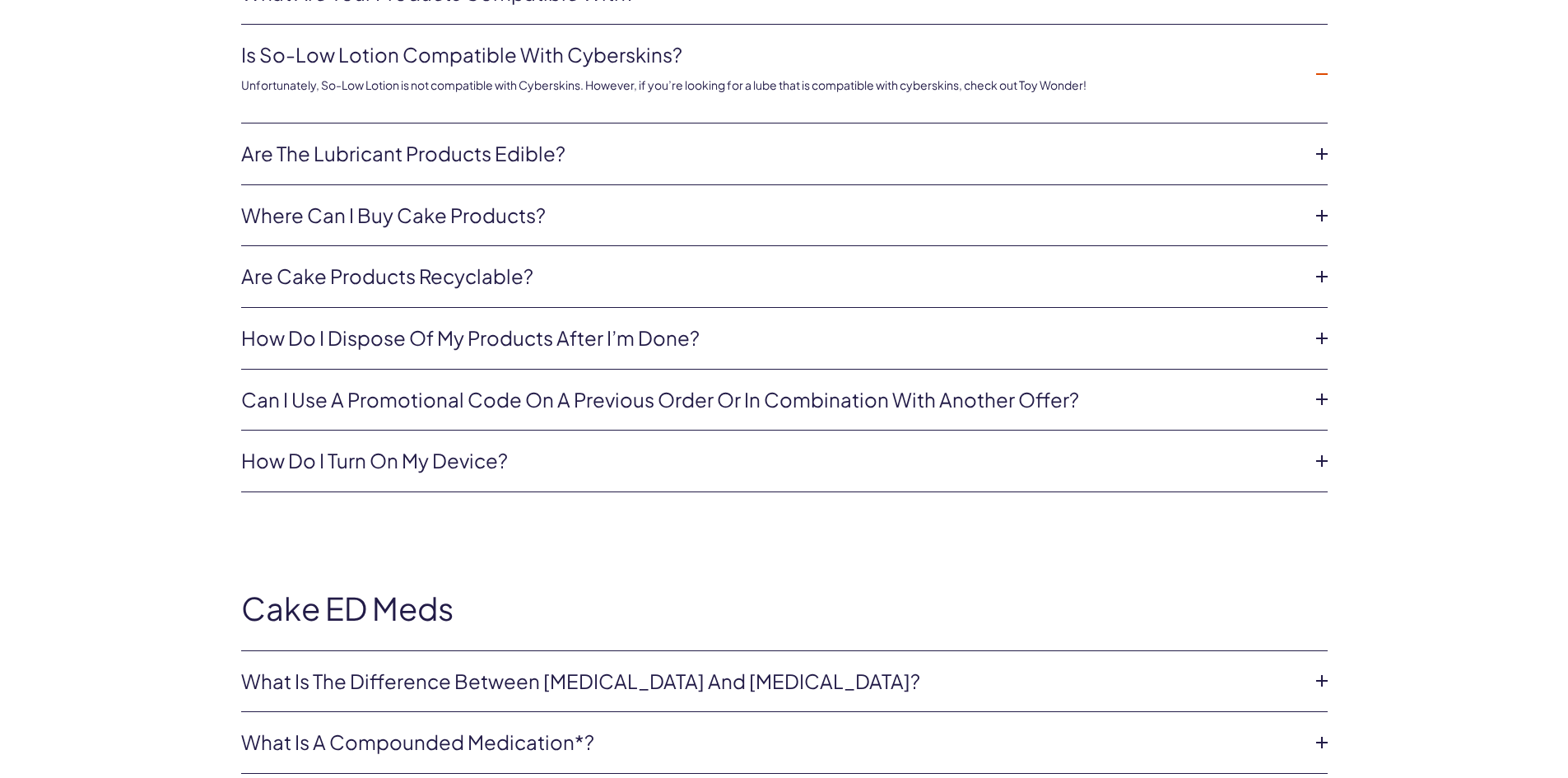
click at [495, 45] on link "Is So-Low Lotion compatible with Cyberskins?" at bounding box center [771, 55] width 1060 height 28
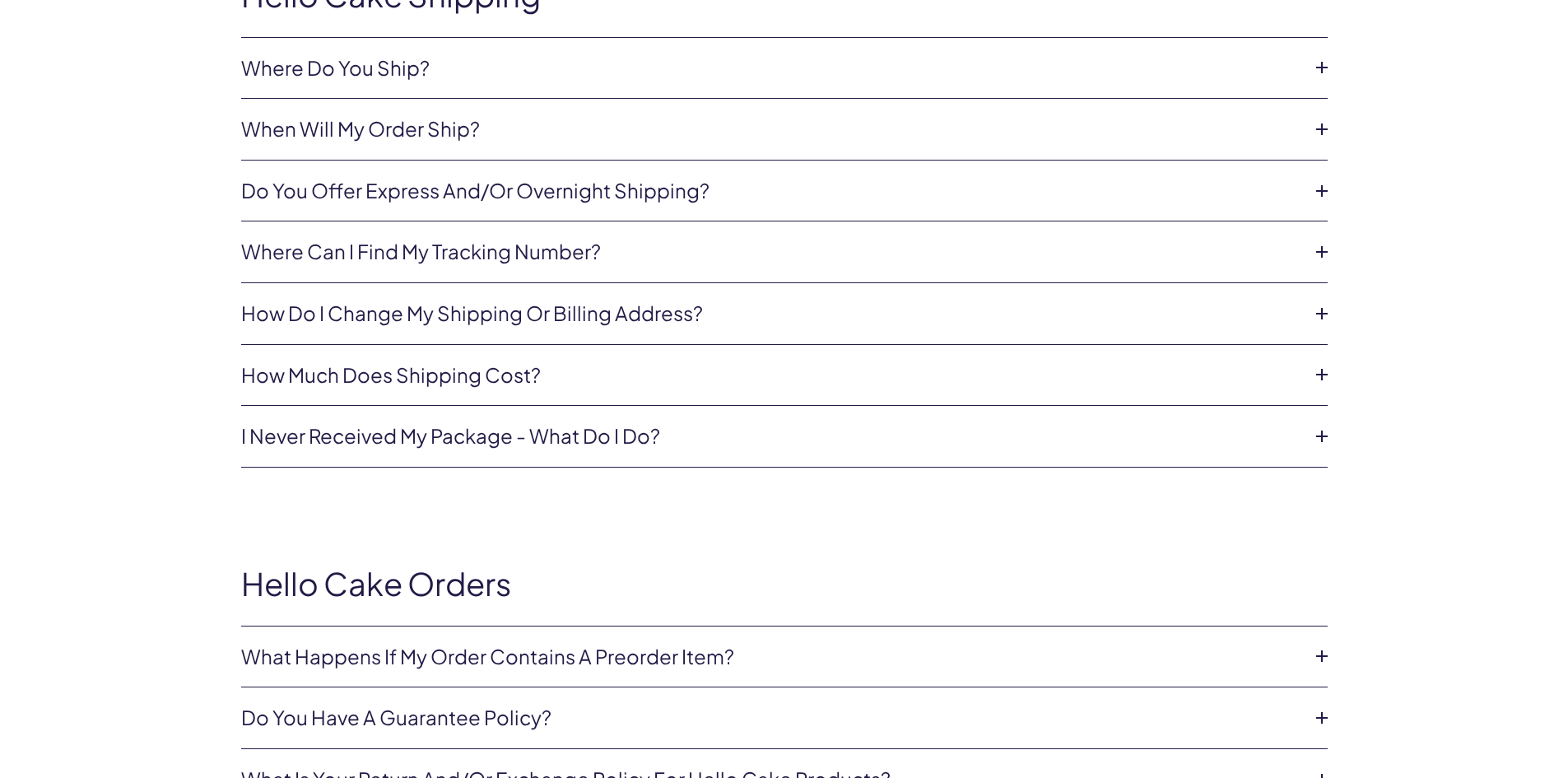
scroll to position [0, 0]
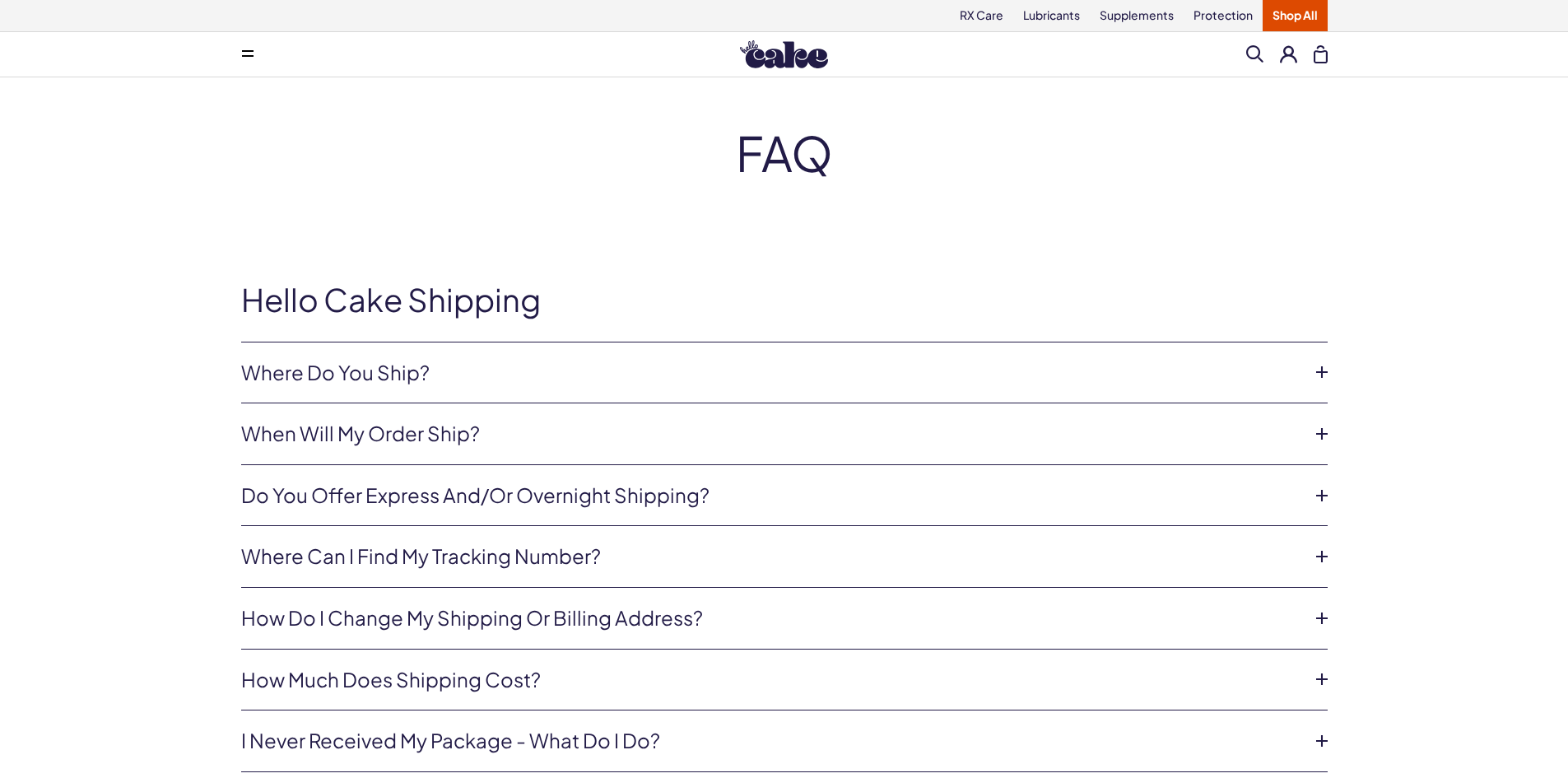
click at [801, 56] on img at bounding box center [784, 55] width 88 height 28
